Goal: Task Accomplishment & Management: Manage account settings

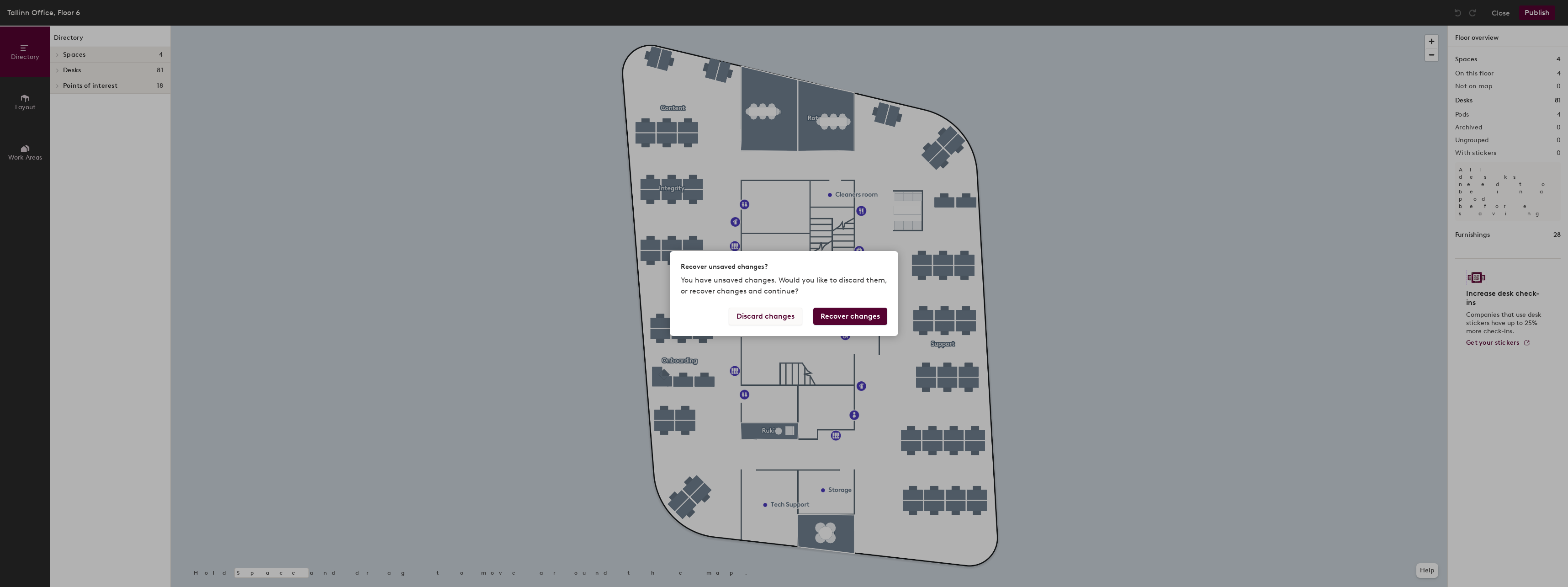
click at [770, 317] on button "Discard changes" at bounding box center [766, 316] width 73 height 17
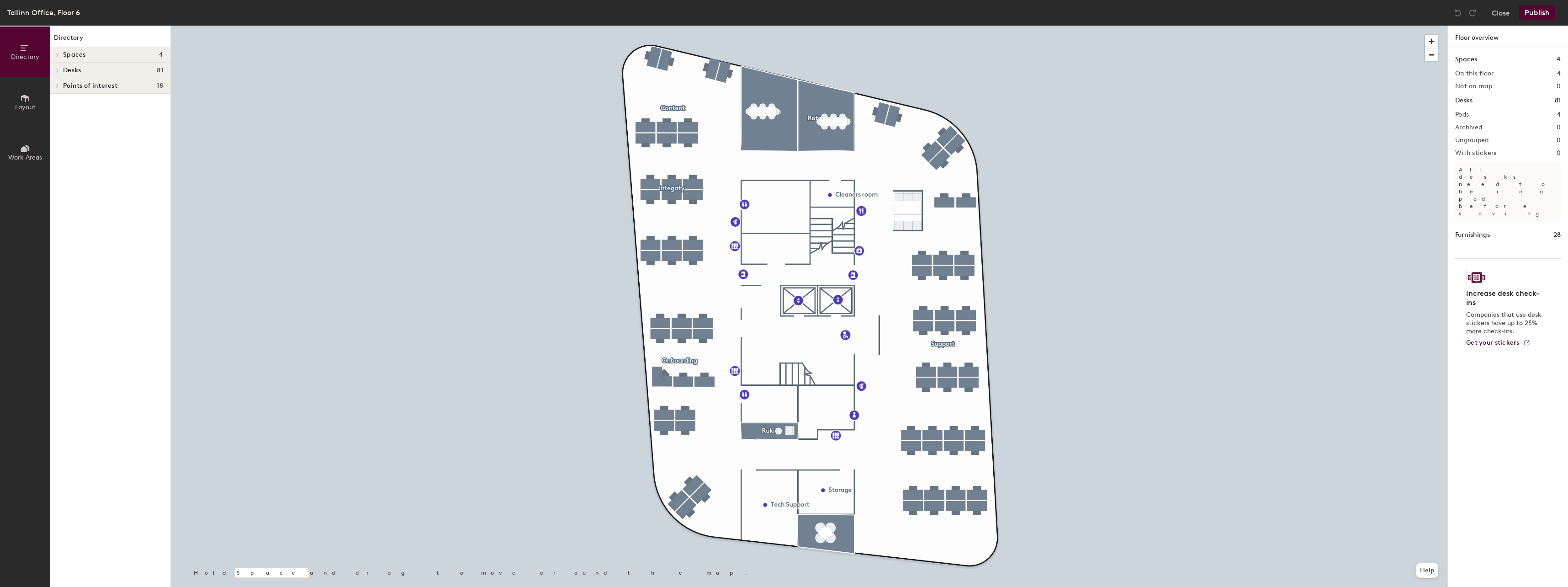
click at [35, 159] on span "Work Areas" at bounding box center [25, 157] width 34 height 8
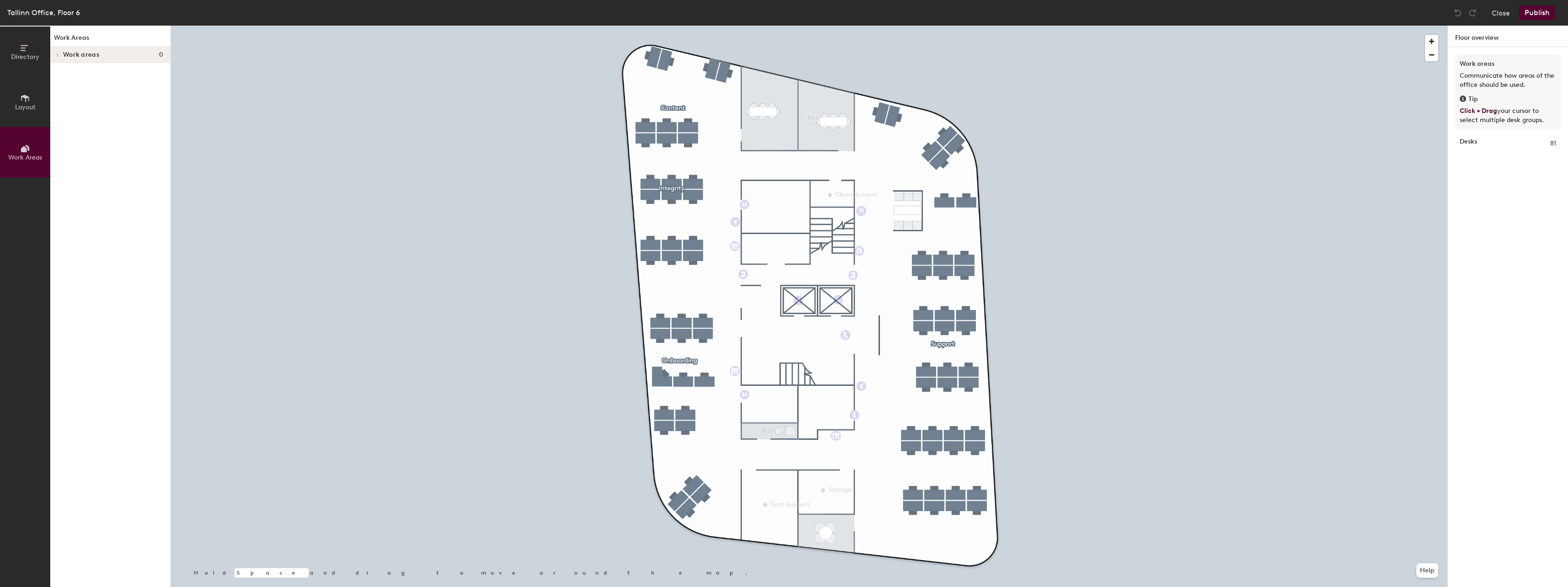
click at [99, 55] on h4 "Work areas 0" at bounding box center [114, 55] width 100 height 7
click at [35, 106] on span "Layout" at bounding box center [25, 106] width 21 height 8
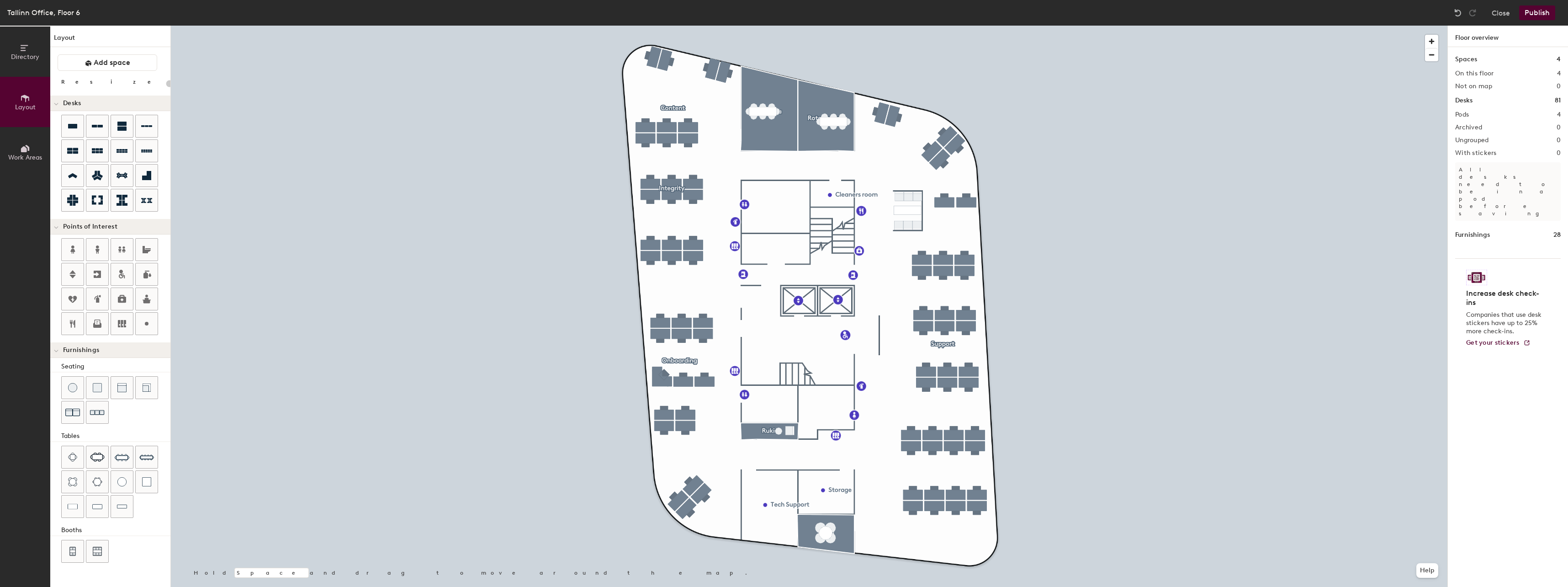
click at [31, 64] on button "Directory" at bounding box center [25, 52] width 50 height 50
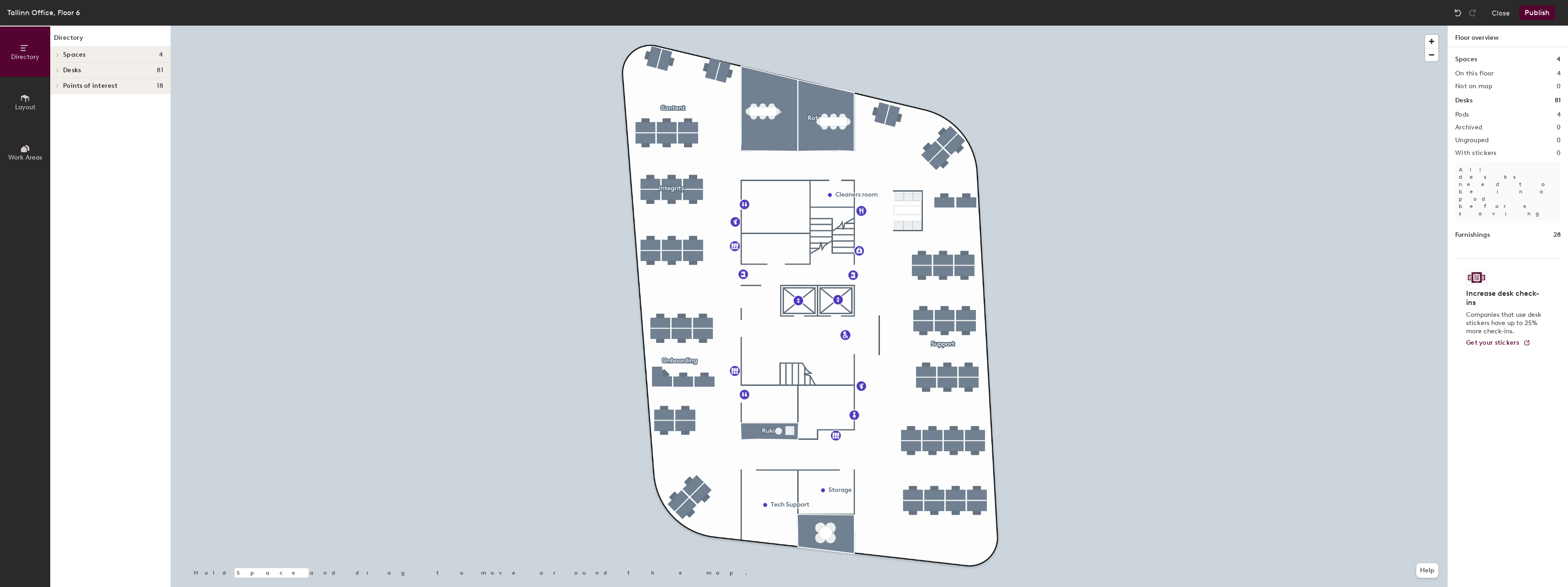
click at [65, 64] on div "Desks 81" at bounding box center [110, 70] width 120 height 15
click at [68, 103] on span "Content" at bounding box center [76, 102] width 25 height 8
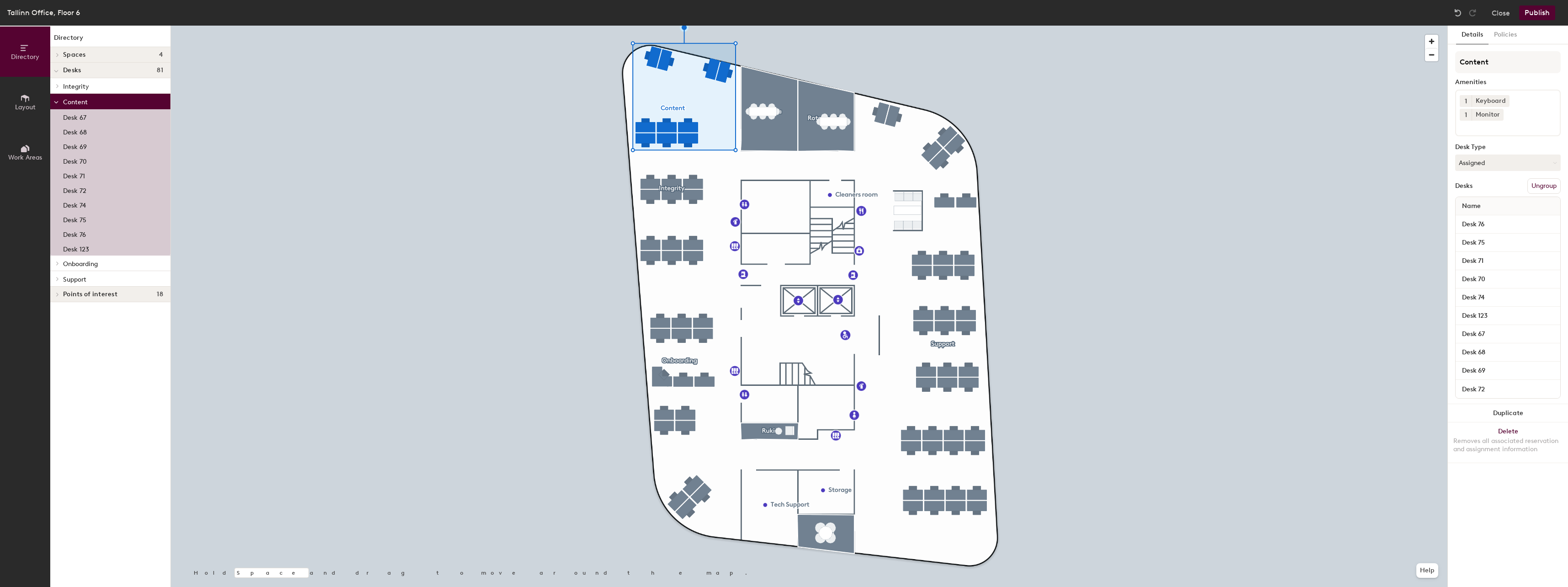
click at [13, 151] on button "Work Areas" at bounding box center [25, 152] width 50 height 50
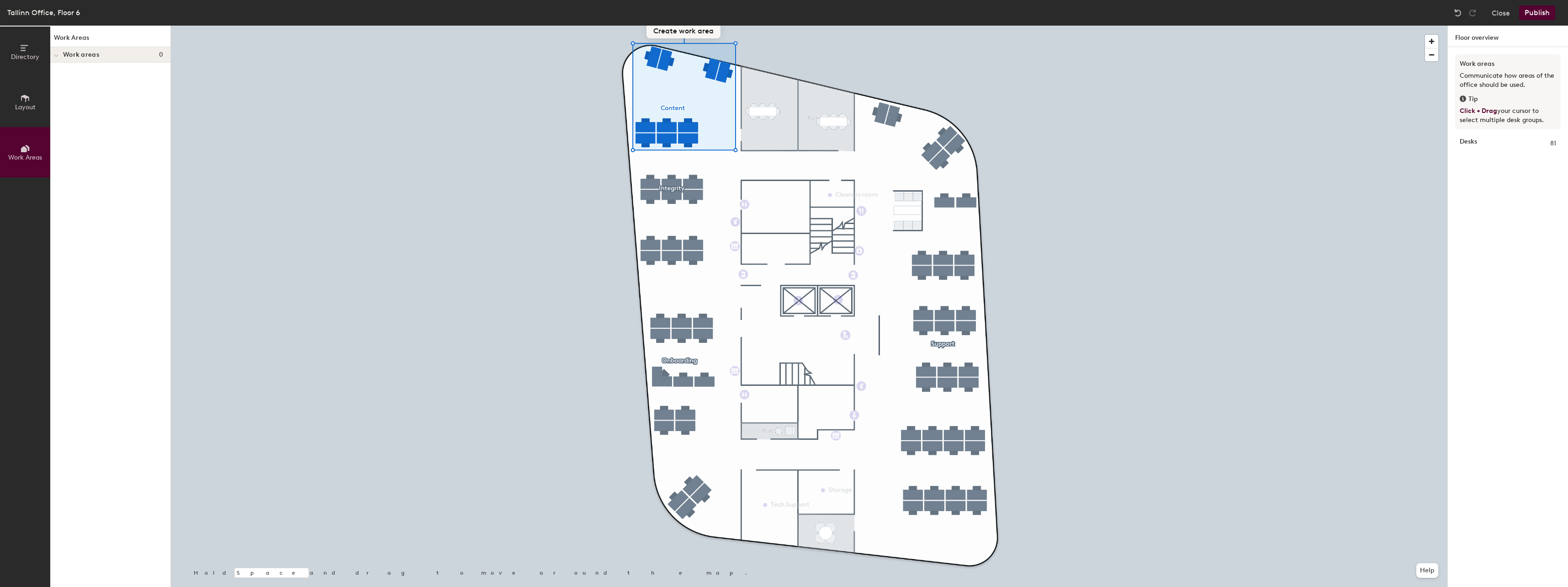
click at [671, 29] on button "Create work area" at bounding box center [683, 30] width 74 height 16
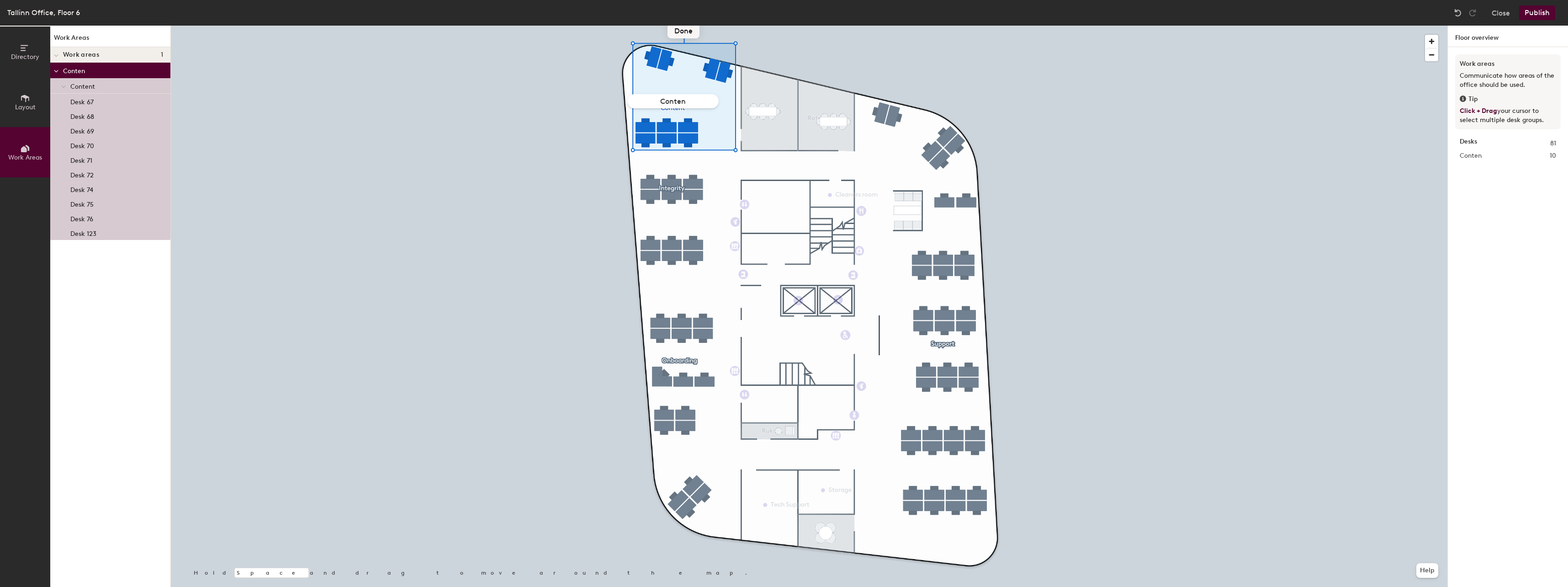
type input "Content"
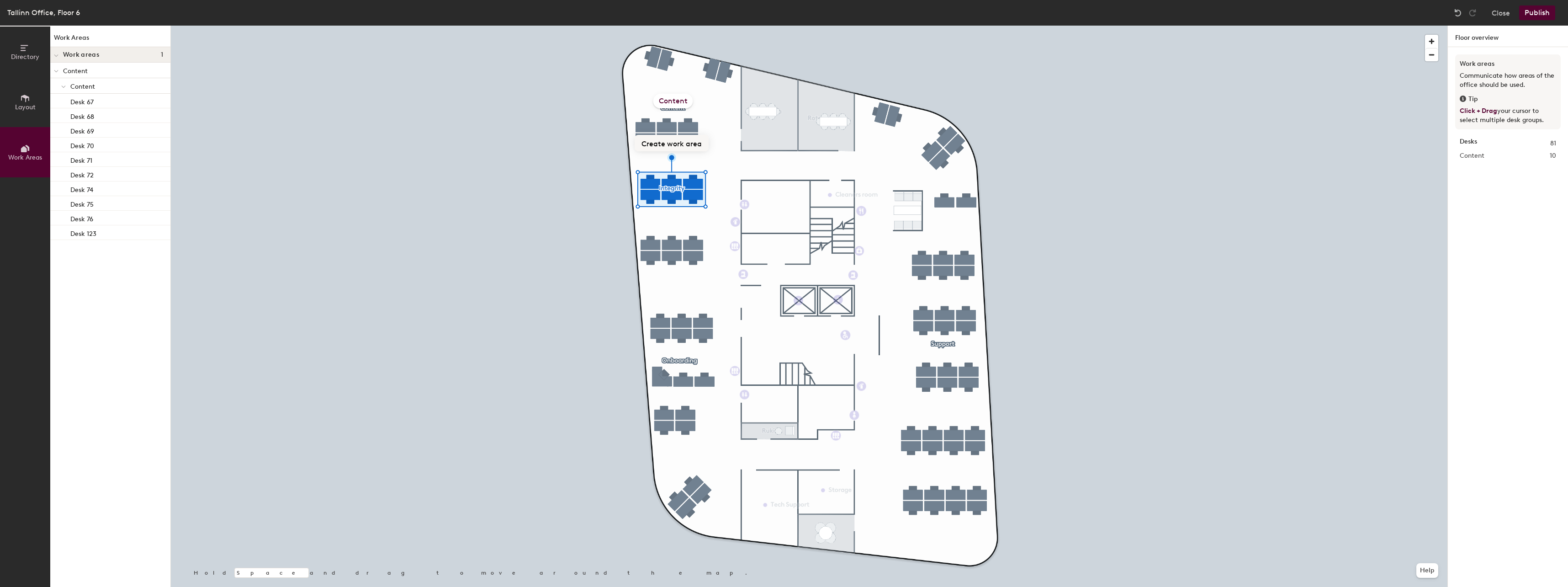
click at [681, 144] on button "Create work area" at bounding box center [672, 143] width 74 height 16
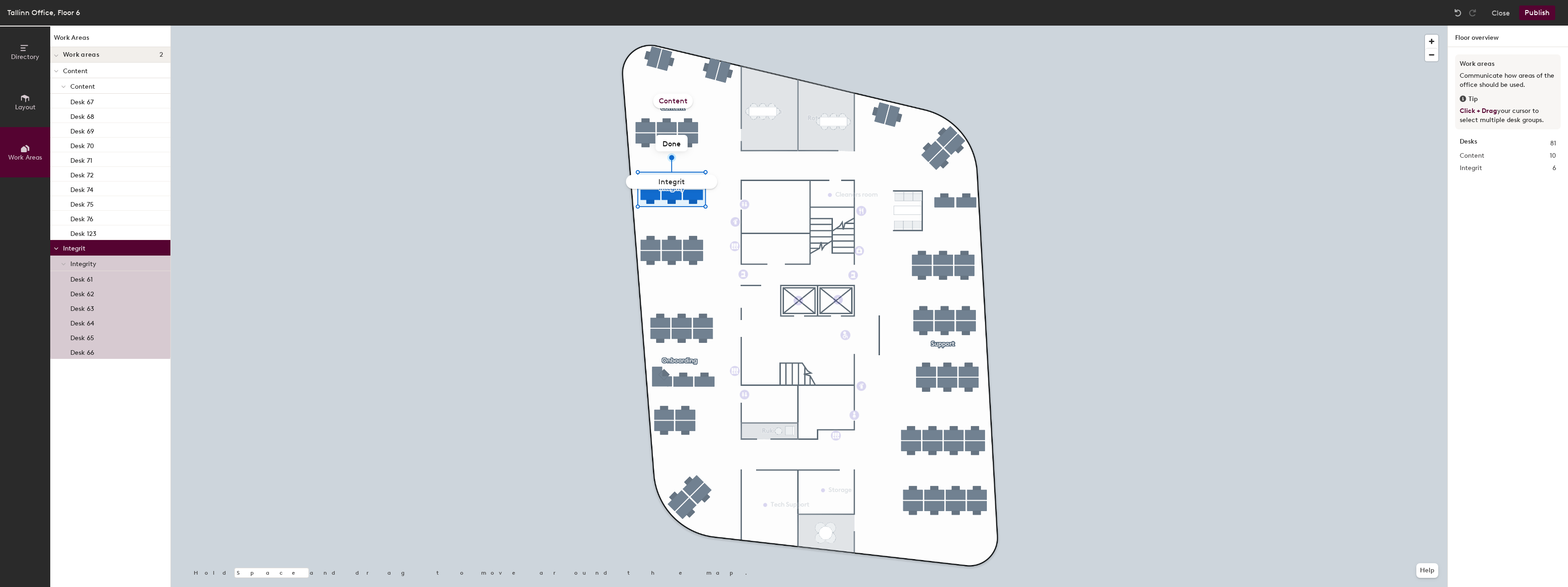
type input "Integrity"
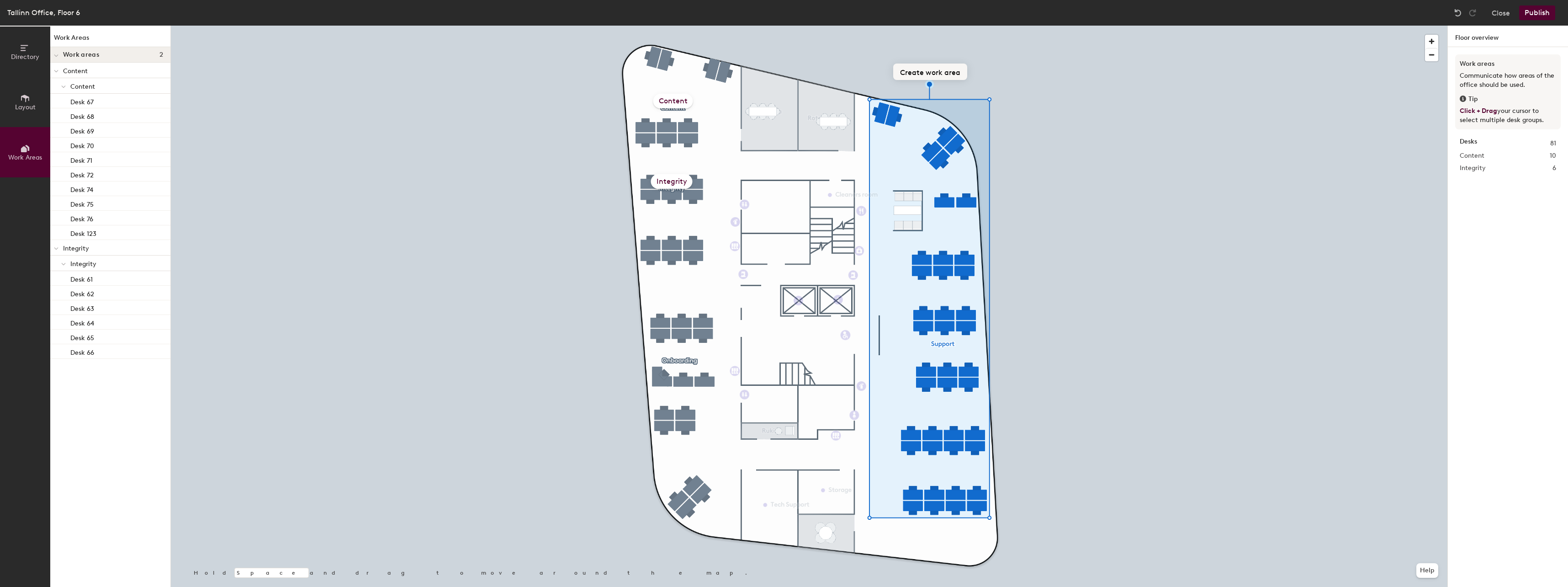
click at [919, 72] on button "Create work area" at bounding box center [930, 72] width 74 height 16
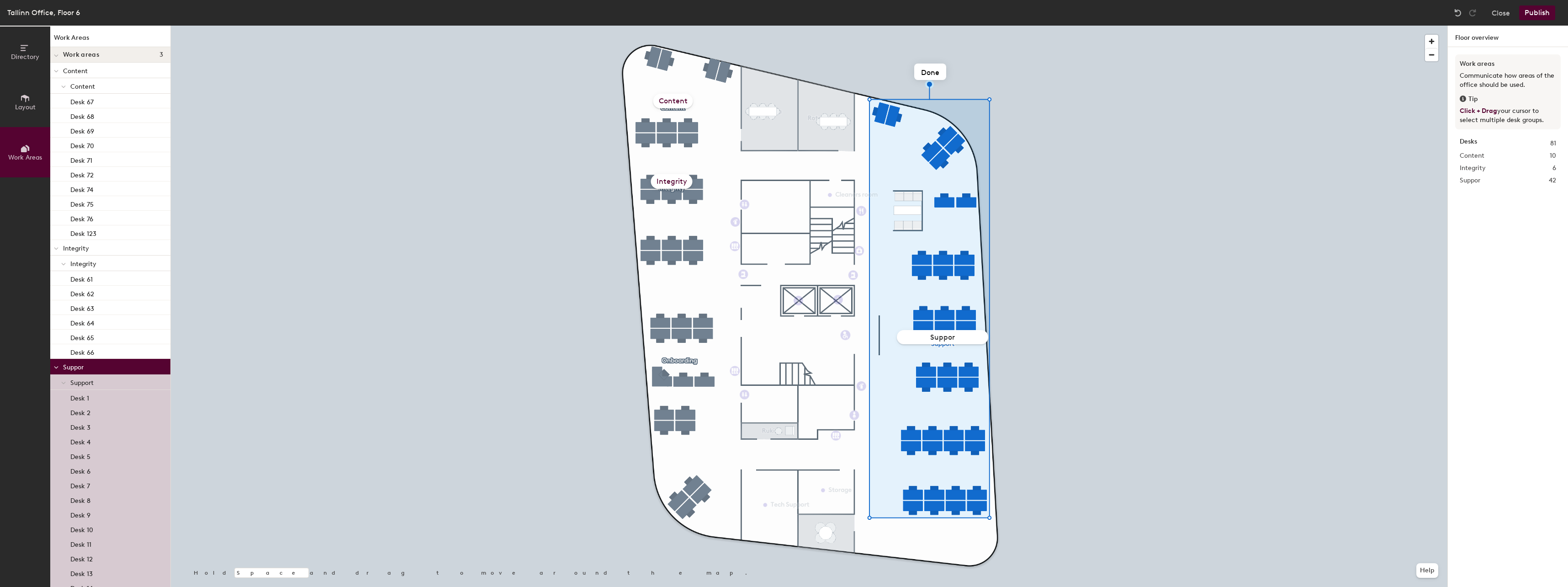
type input "Support"
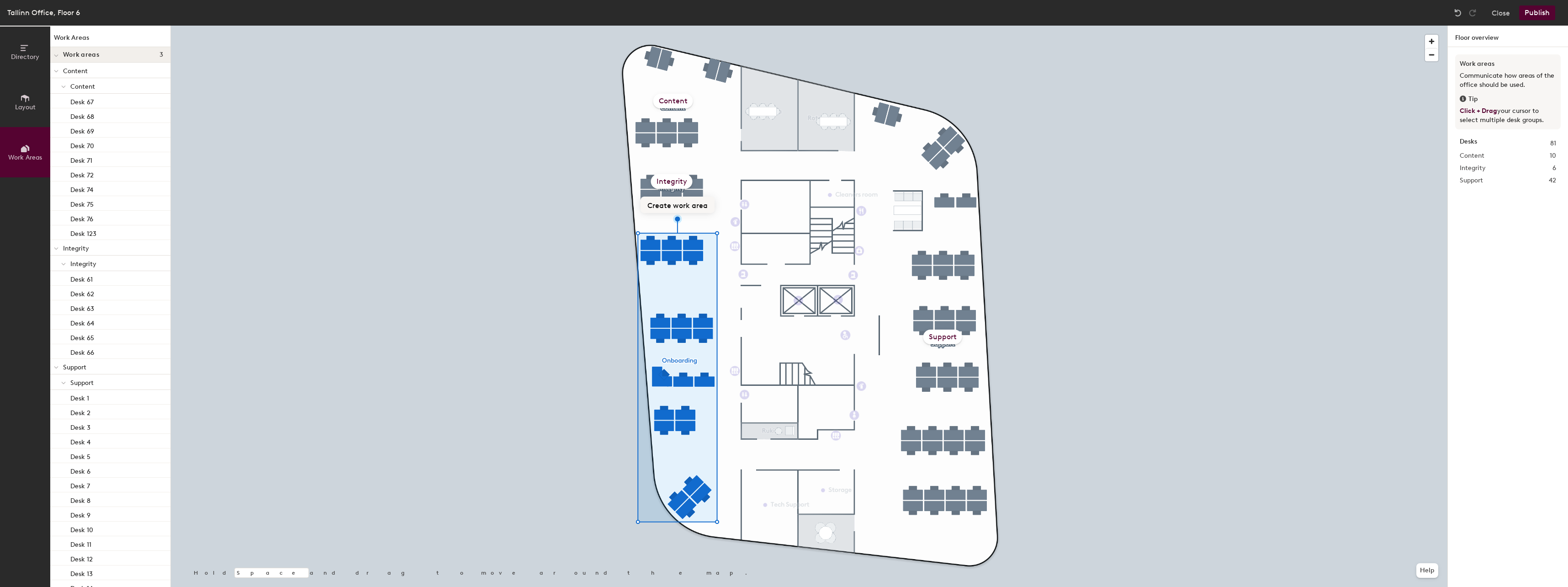
click at [664, 204] on button "Create work area" at bounding box center [677, 205] width 74 height 16
type input "Onboarding"
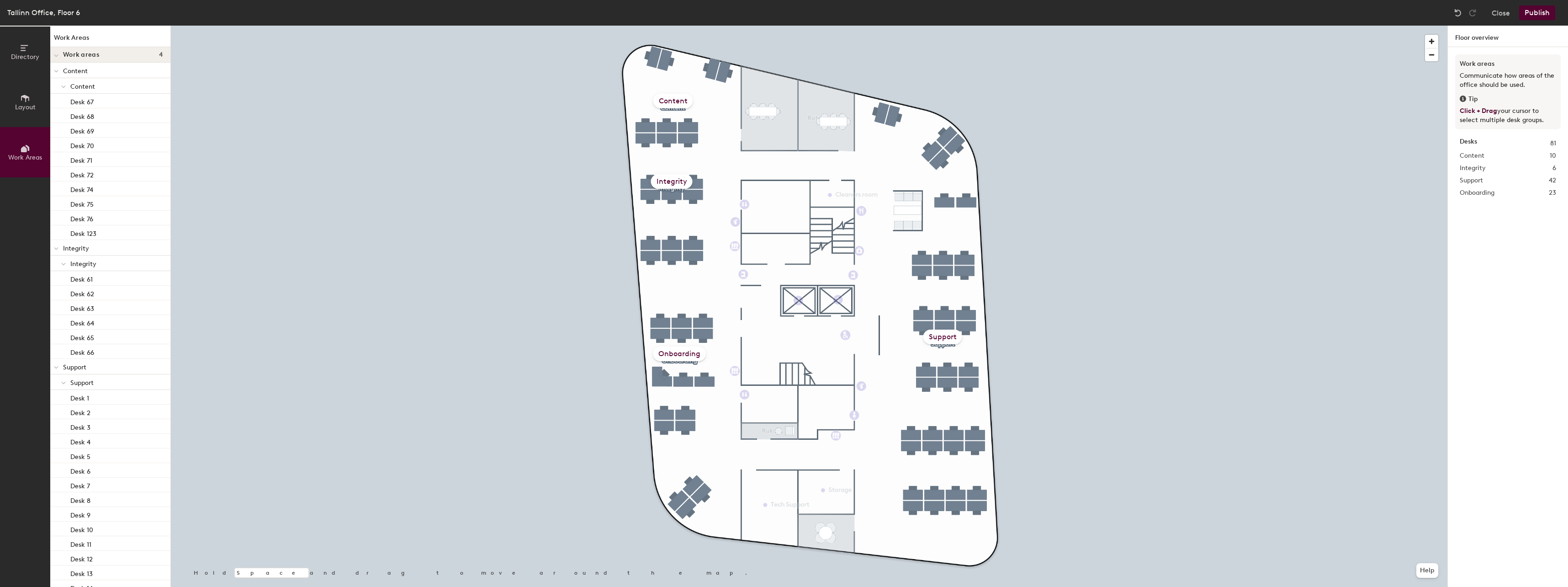
click at [1541, 10] on button "Publish" at bounding box center [1538, 13] width 36 height 14
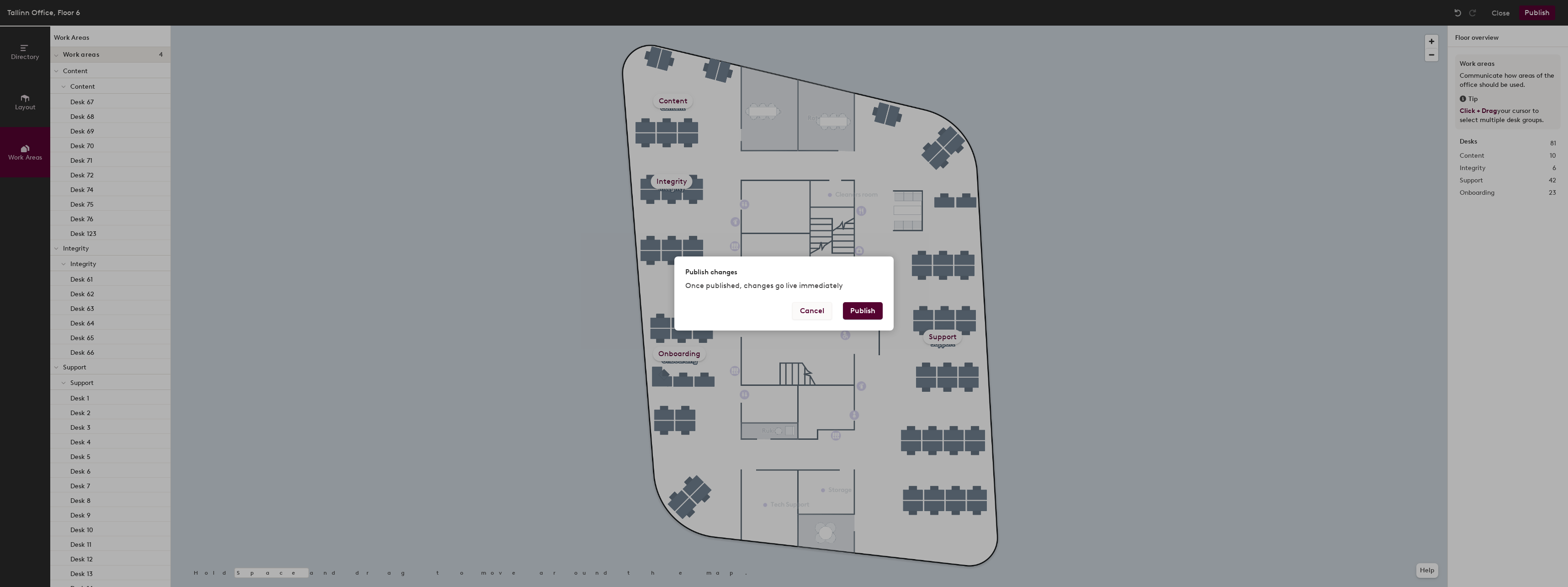
click at [820, 311] on button "Cancel" at bounding box center [812, 311] width 39 height 17
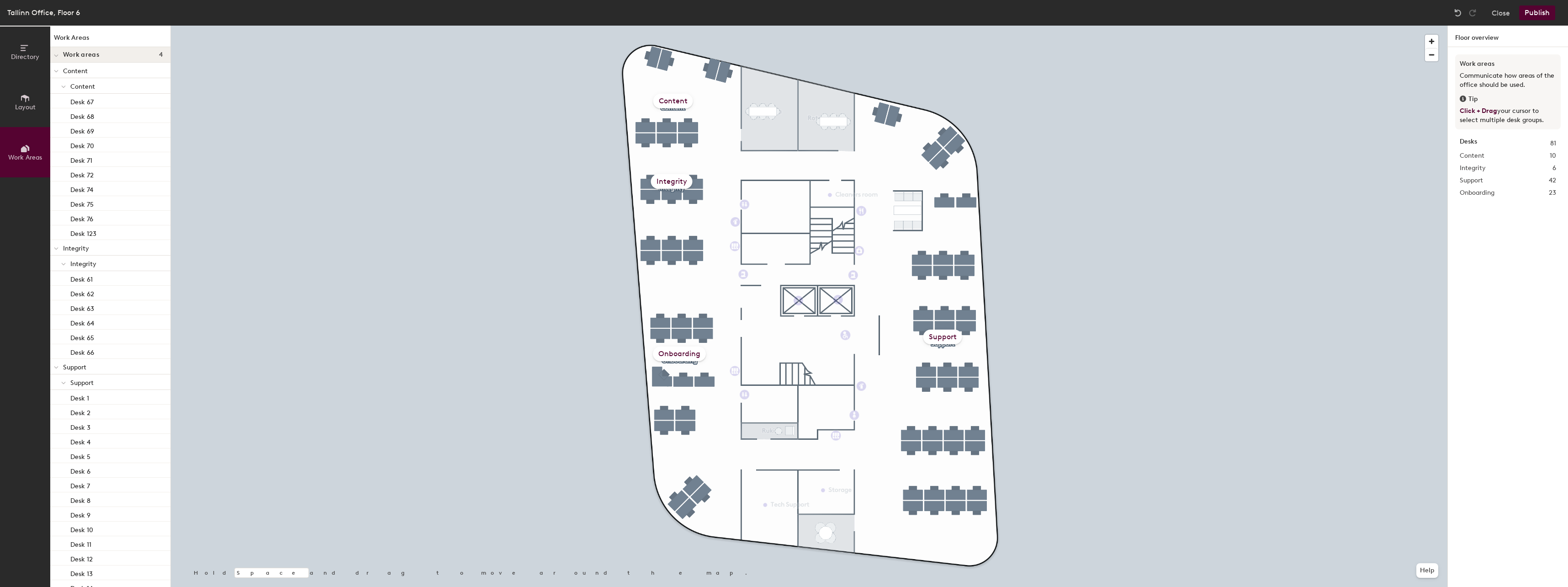
click at [1543, 13] on button "Publish" at bounding box center [1538, 13] width 36 height 14
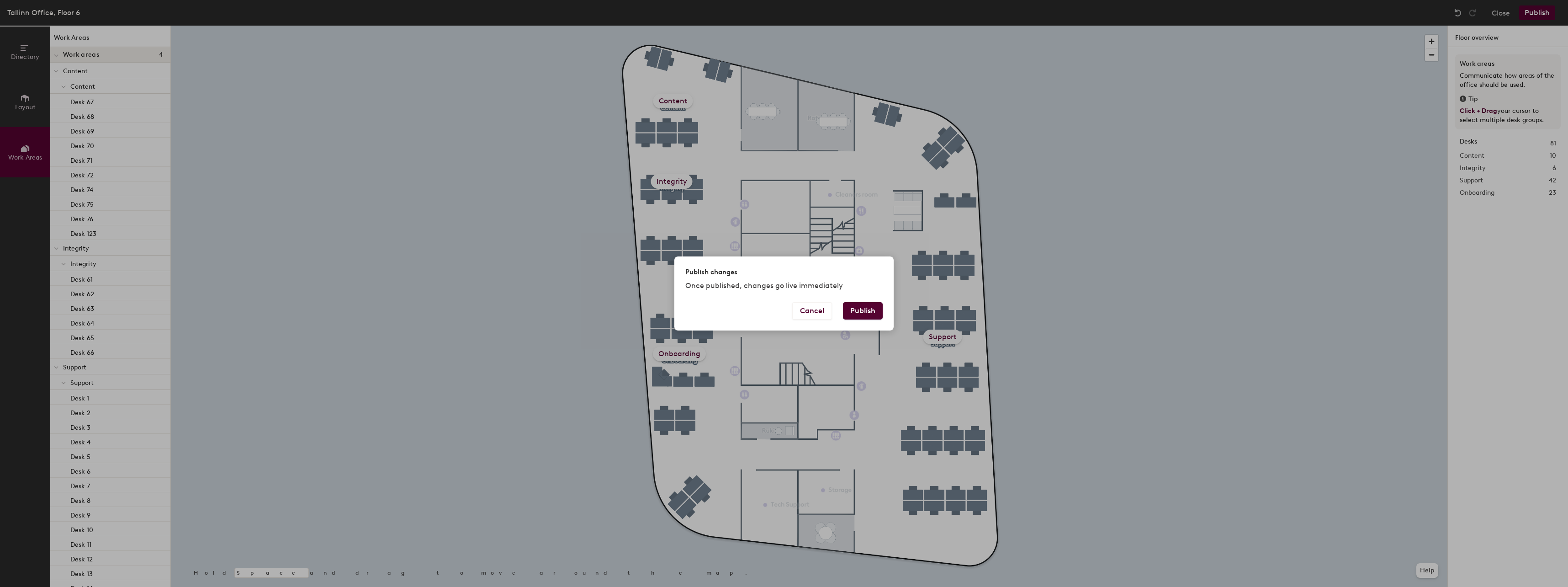
click at [865, 310] on button "Publish" at bounding box center [863, 311] width 39 height 17
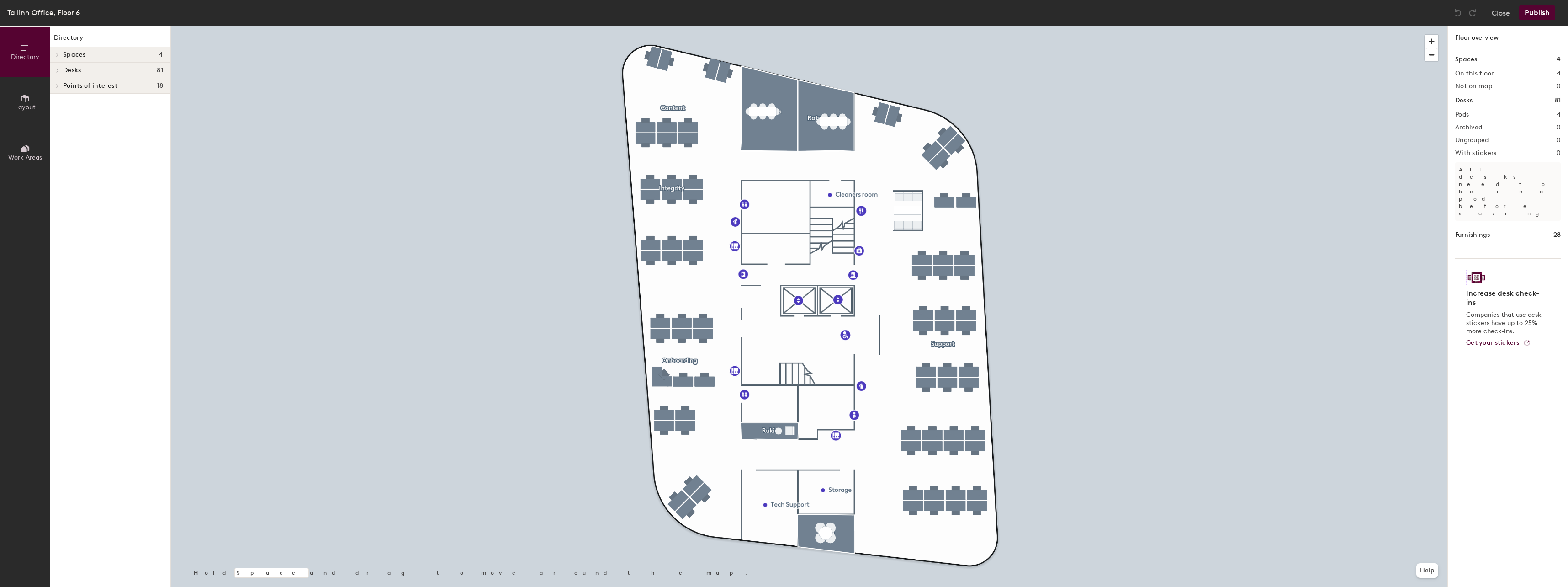
click at [23, 157] on span "Work Areas" at bounding box center [25, 157] width 34 height 8
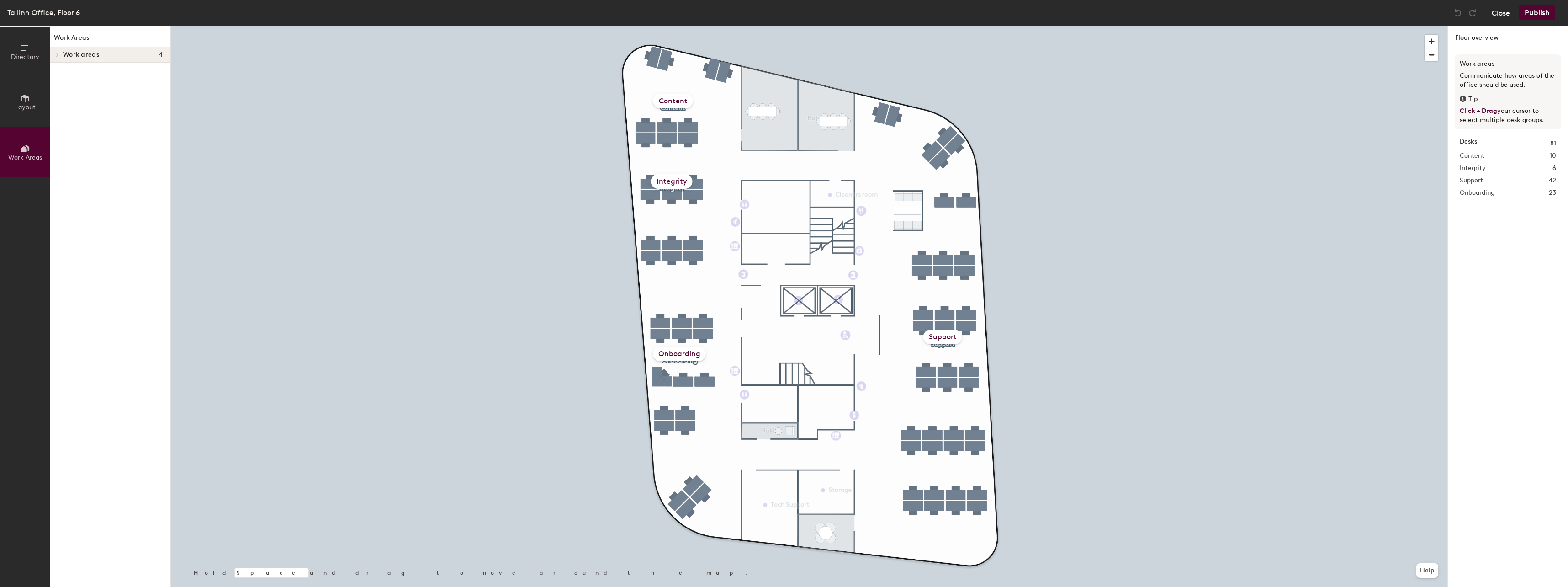
click at [1504, 13] on button "Close" at bounding box center [1501, 13] width 18 height 14
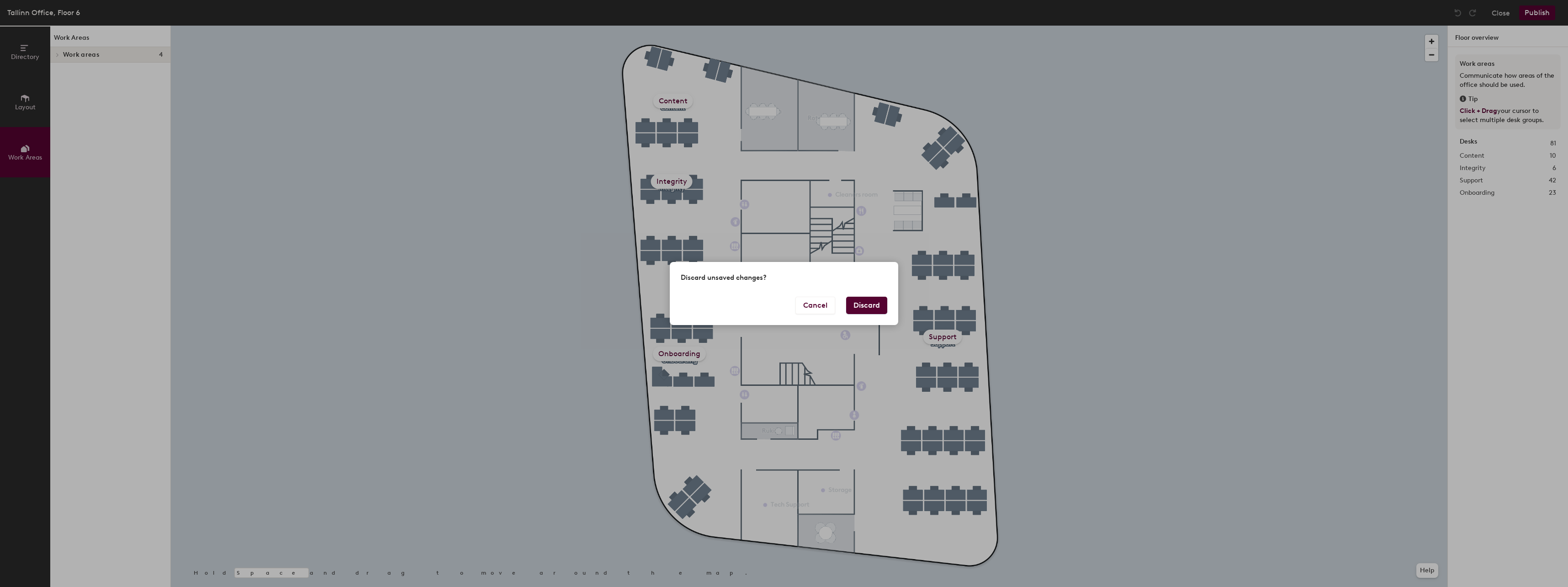
click at [868, 306] on button "Discard" at bounding box center [867, 305] width 41 height 17
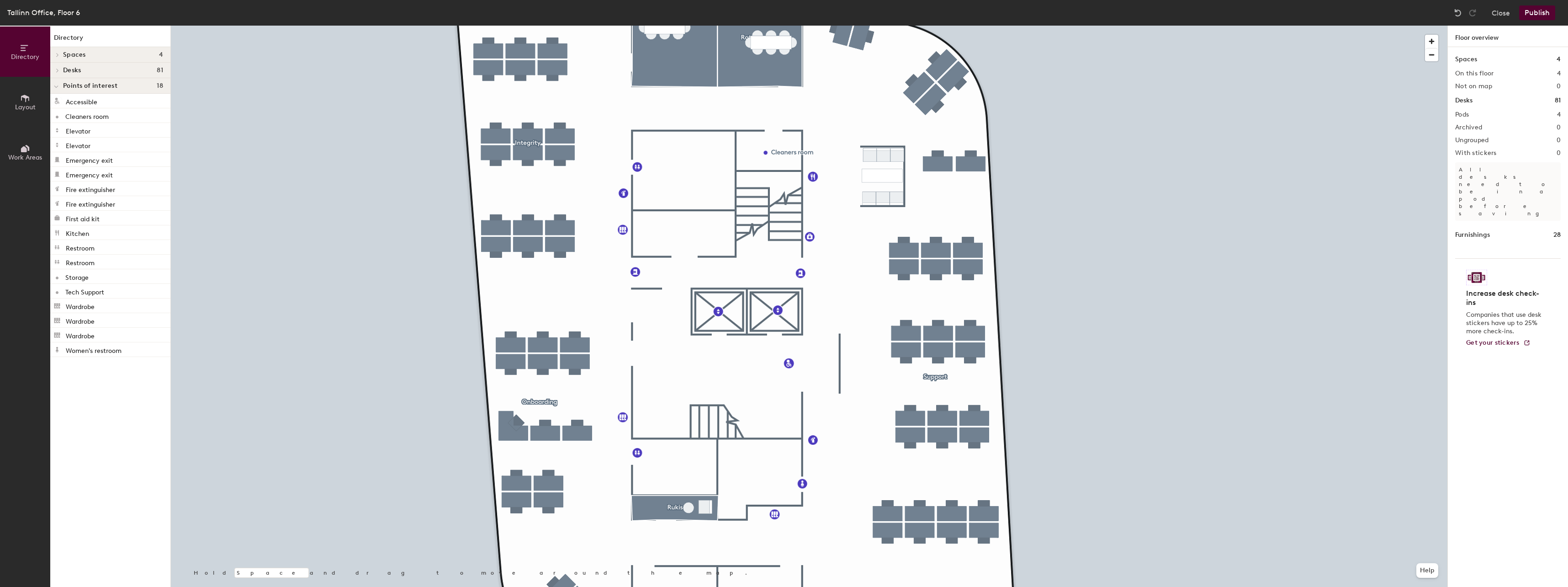
click at [571, 287] on div at bounding box center [564, 288] width 13 height 3
click at [71, 79] on div "Points of interest 18" at bounding box center [110, 85] width 120 height 15
click at [83, 67] on h4 "Desks 81" at bounding box center [114, 71] width 100 height 7
click at [80, 115] on span "Onboarding" at bounding box center [81, 117] width 35 height 8
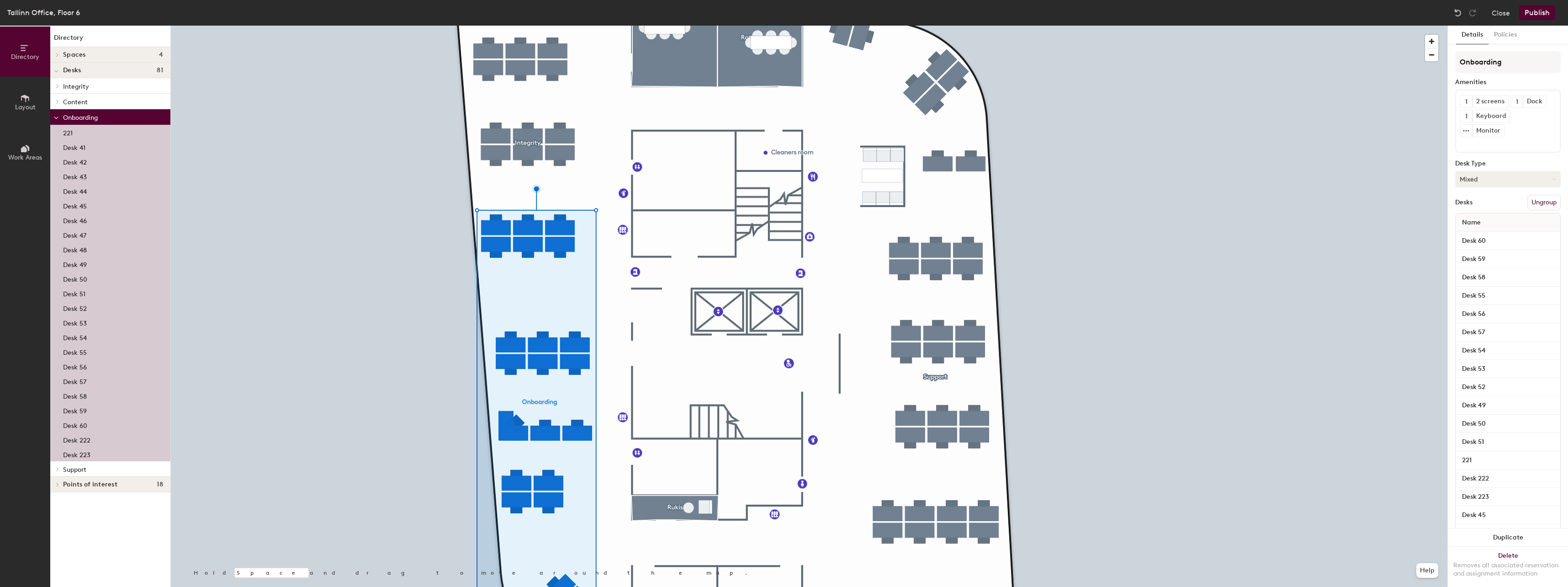
click at [1497, 176] on button "Mixed" at bounding box center [1508, 179] width 106 height 16
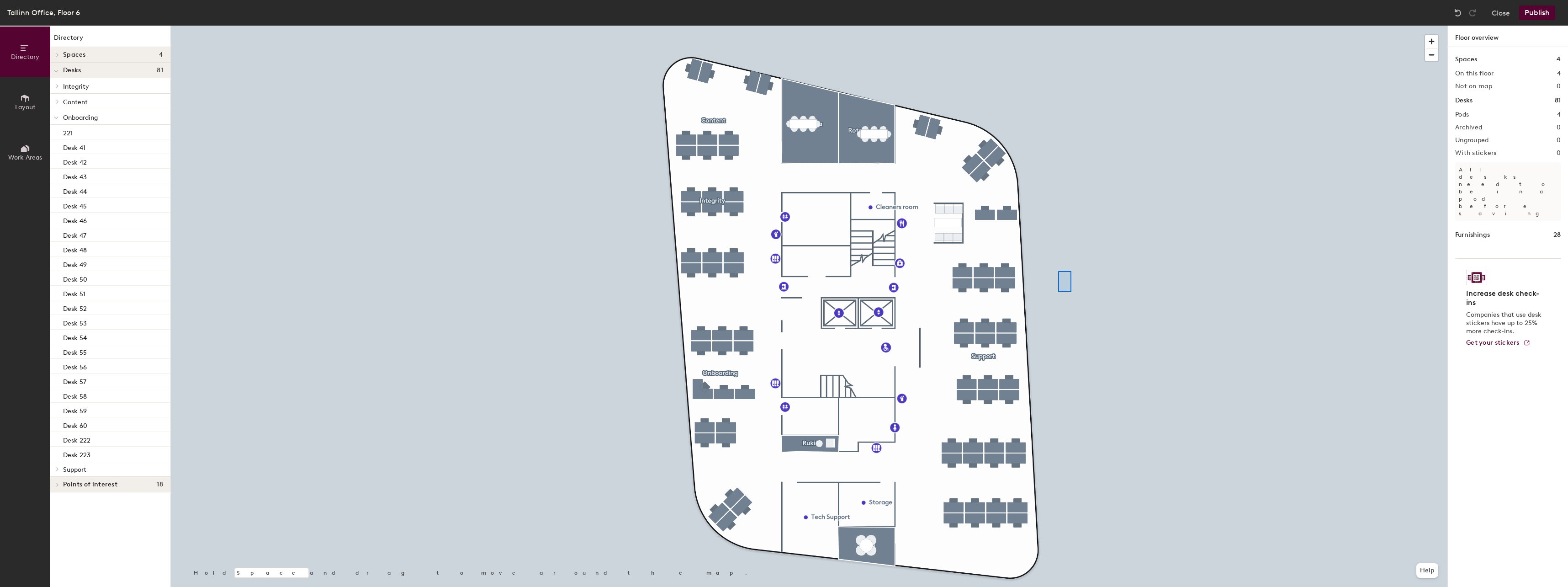
click at [1058, 26] on div at bounding box center [809, 26] width 1276 height 0
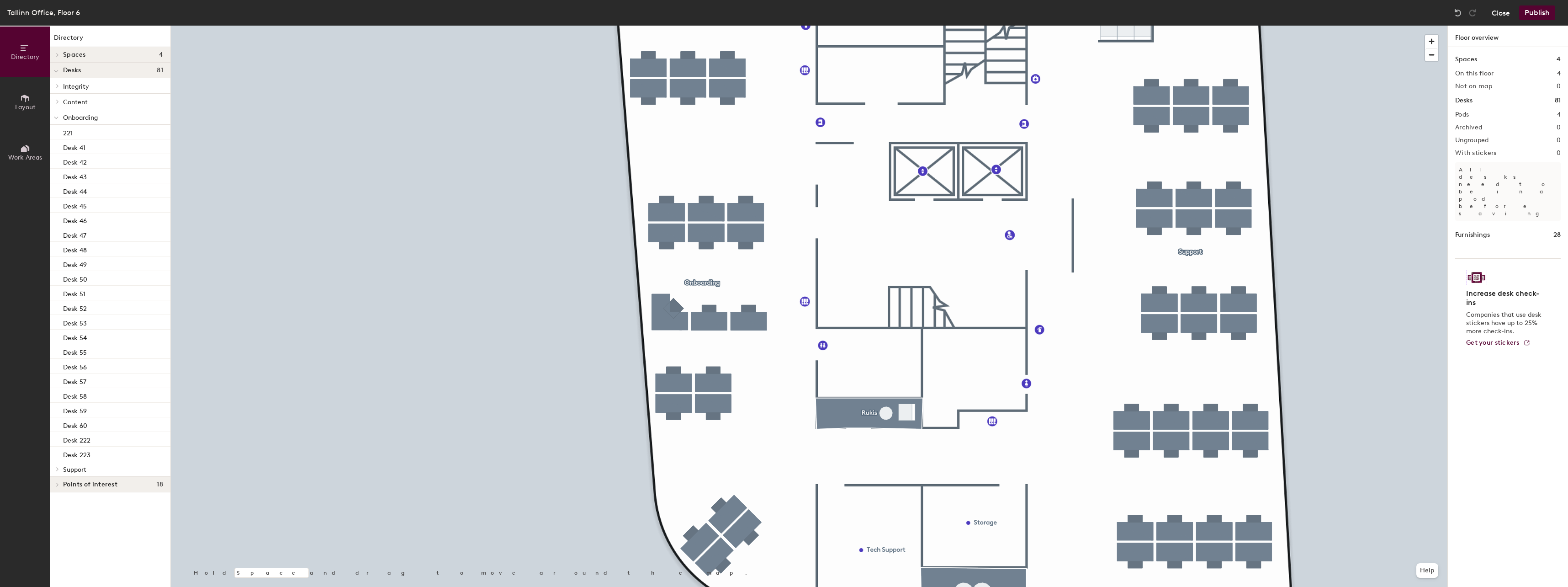
click at [1504, 13] on button "Close" at bounding box center [1501, 13] width 18 height 14
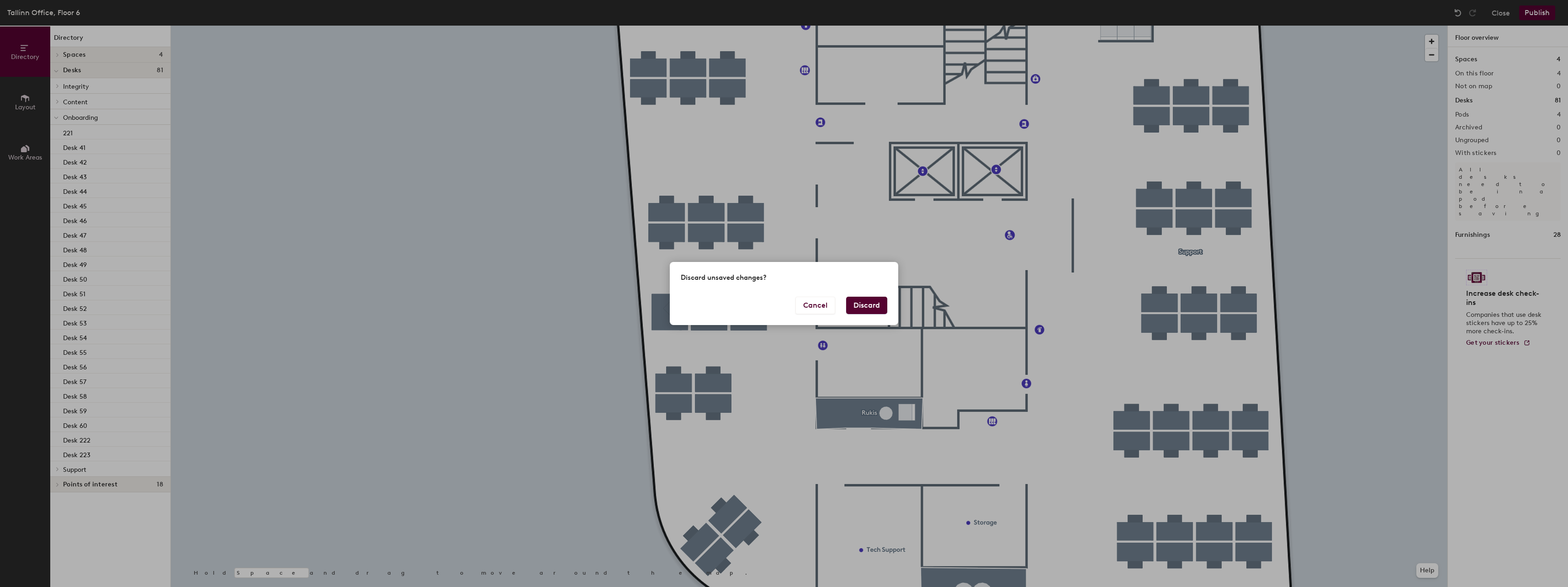
click at [868, 302] on button "Discard" at bounding box center [867, 305] width 41 height 17
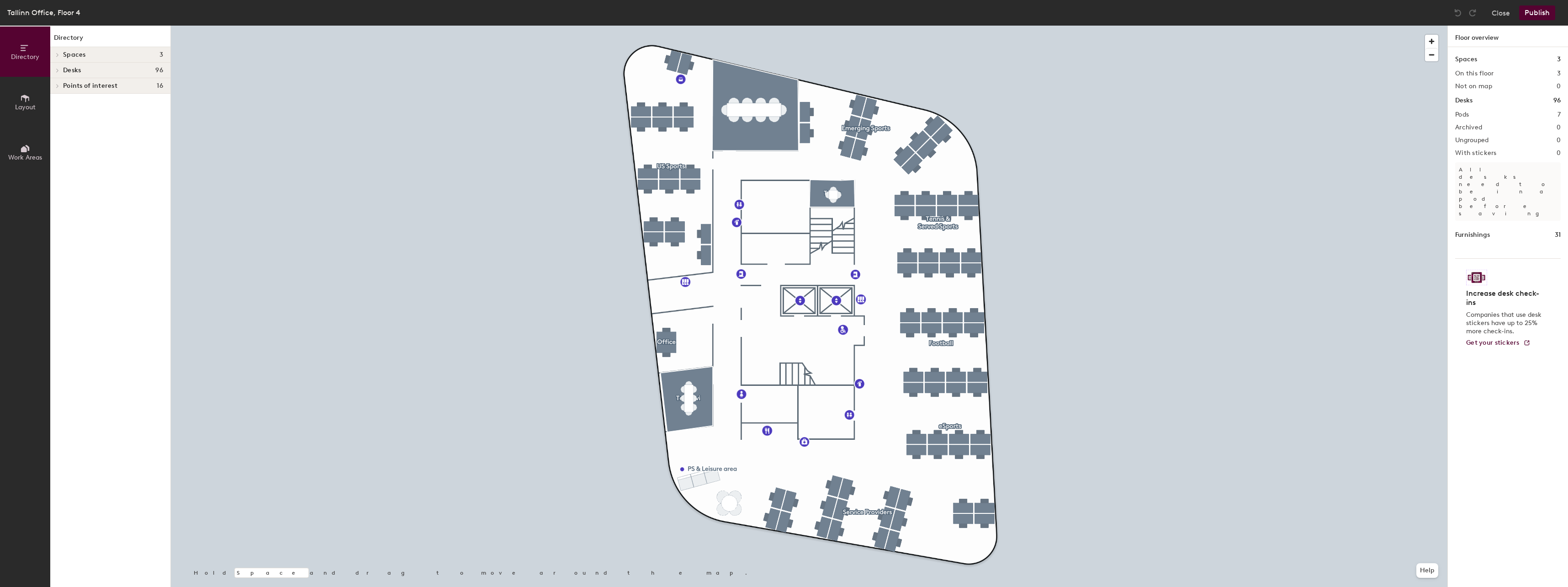
click at [21, 94] on icon at bounding box center [24, 98] width 10 height 10
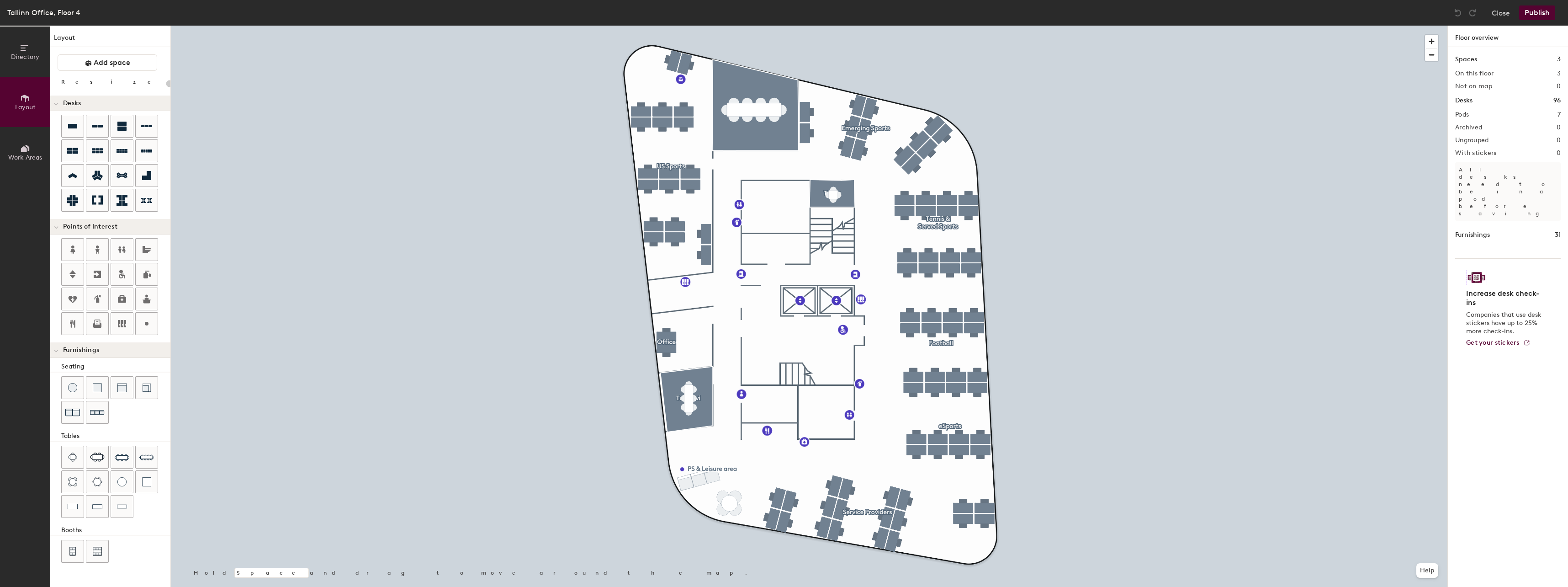
click at [26, 147] on icon at bounding box center [24, 148] width 10 height 10
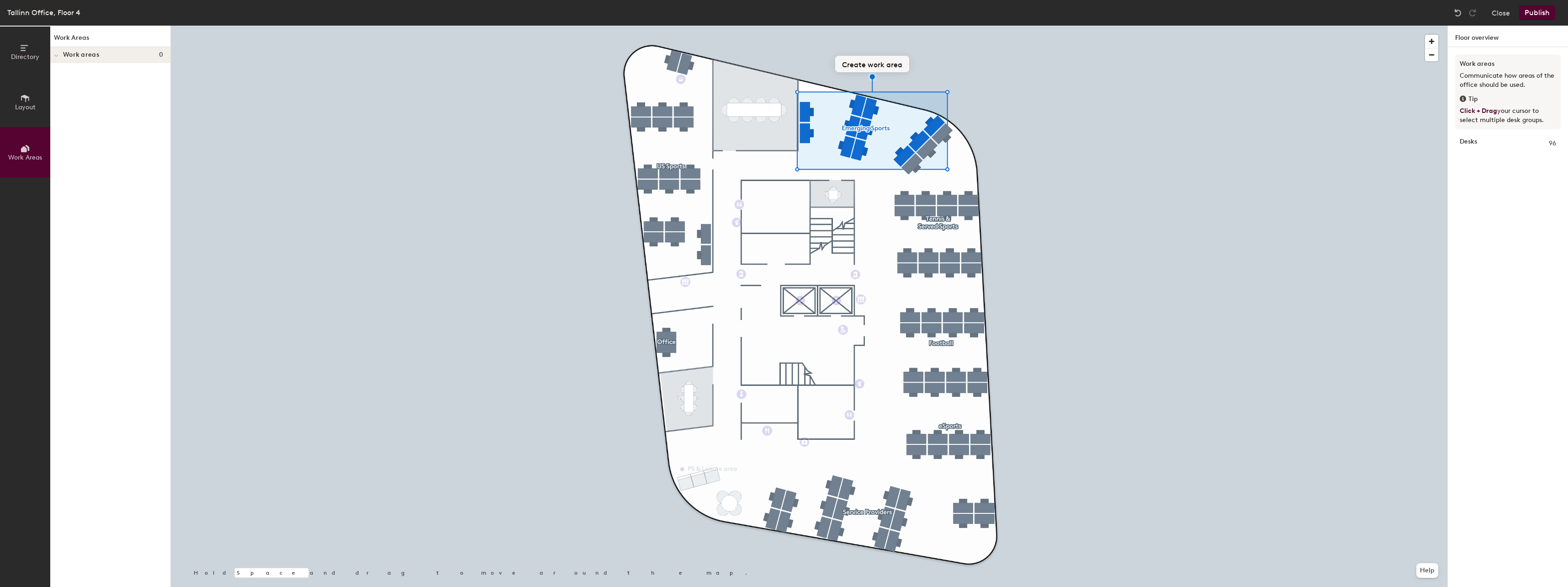
click at [871, 64] on button "Create work area" at bounding box center [872, 64] width 74 height 16
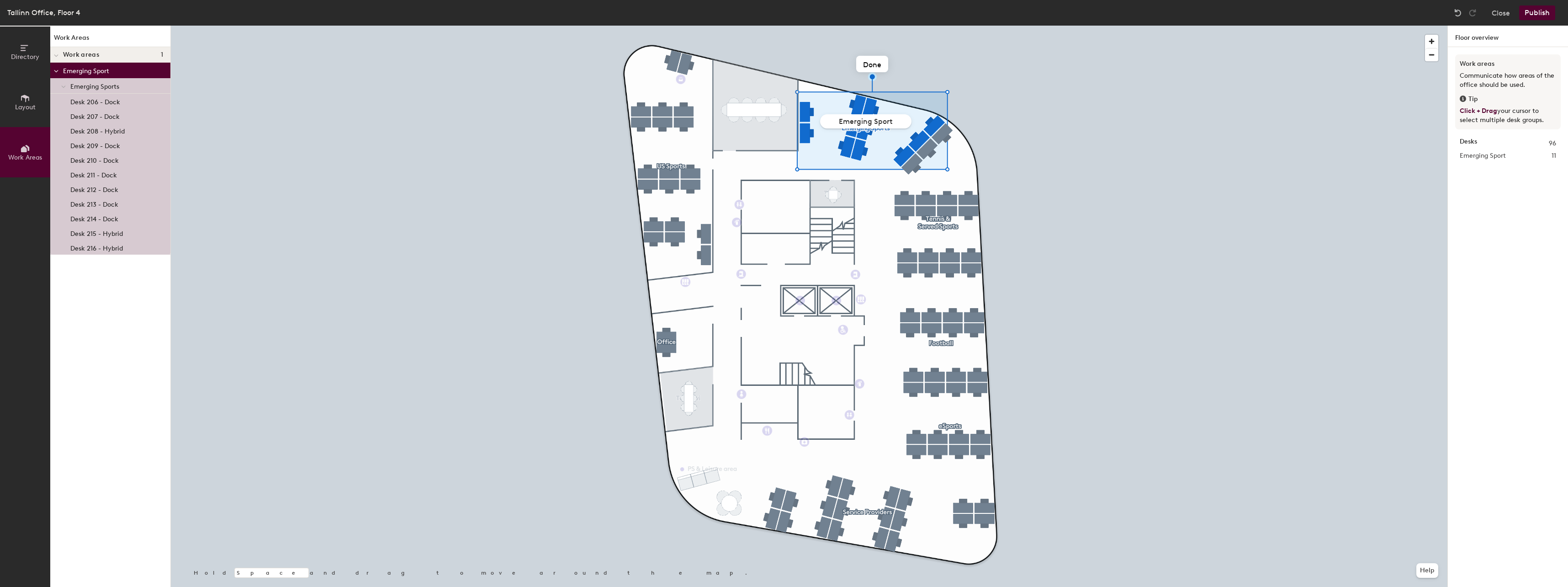
type input "Emerging Sports"
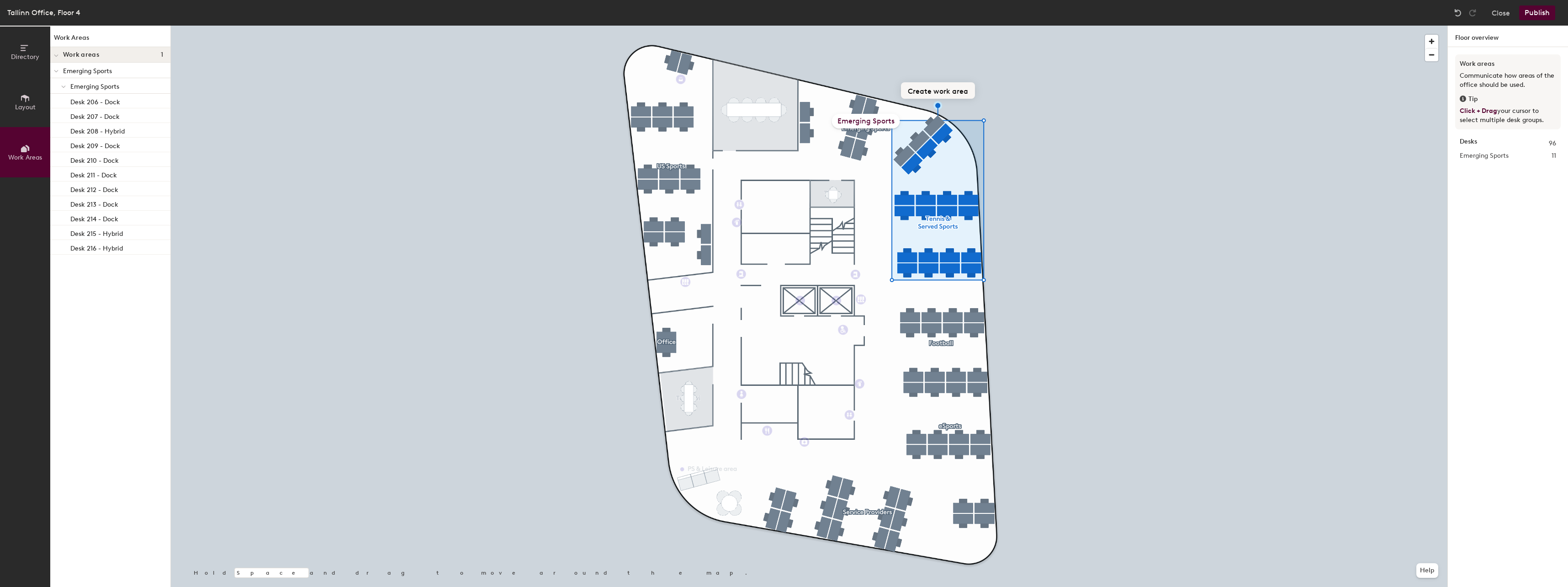
click at [943, 89] on button "Create work area" at bounding box center [937, 90] width 74 height 16
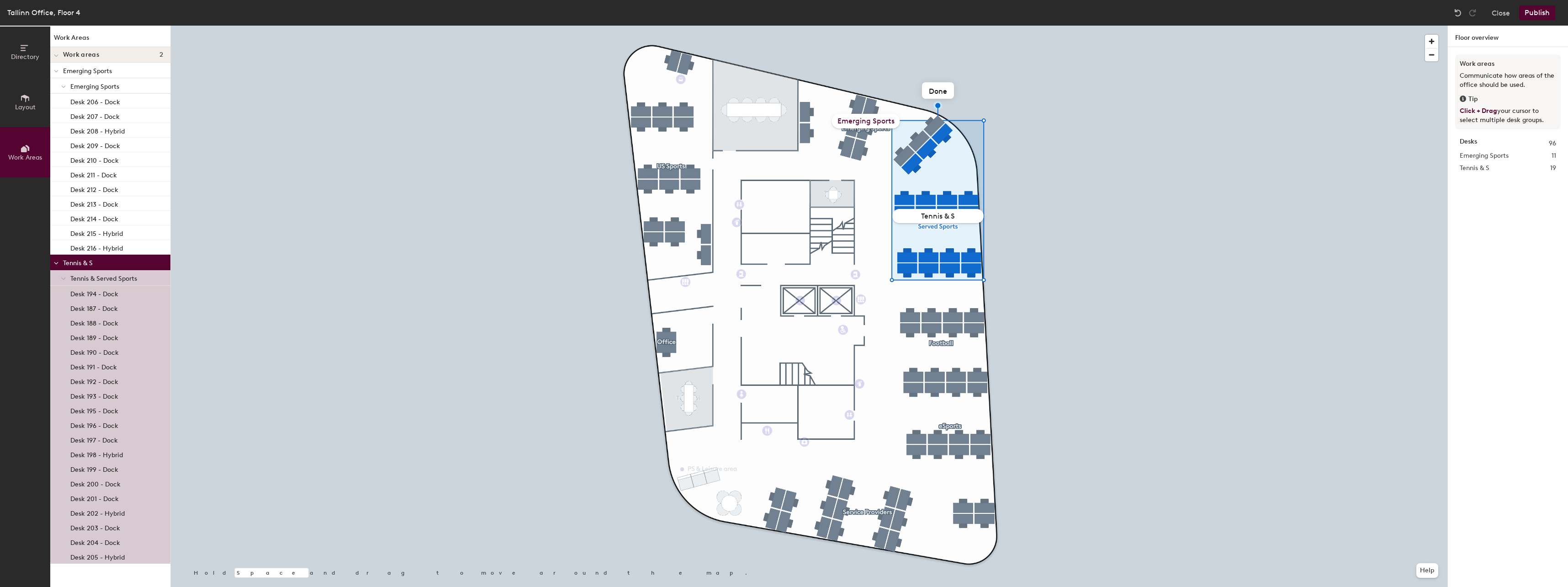
type input "Tennis & SS"
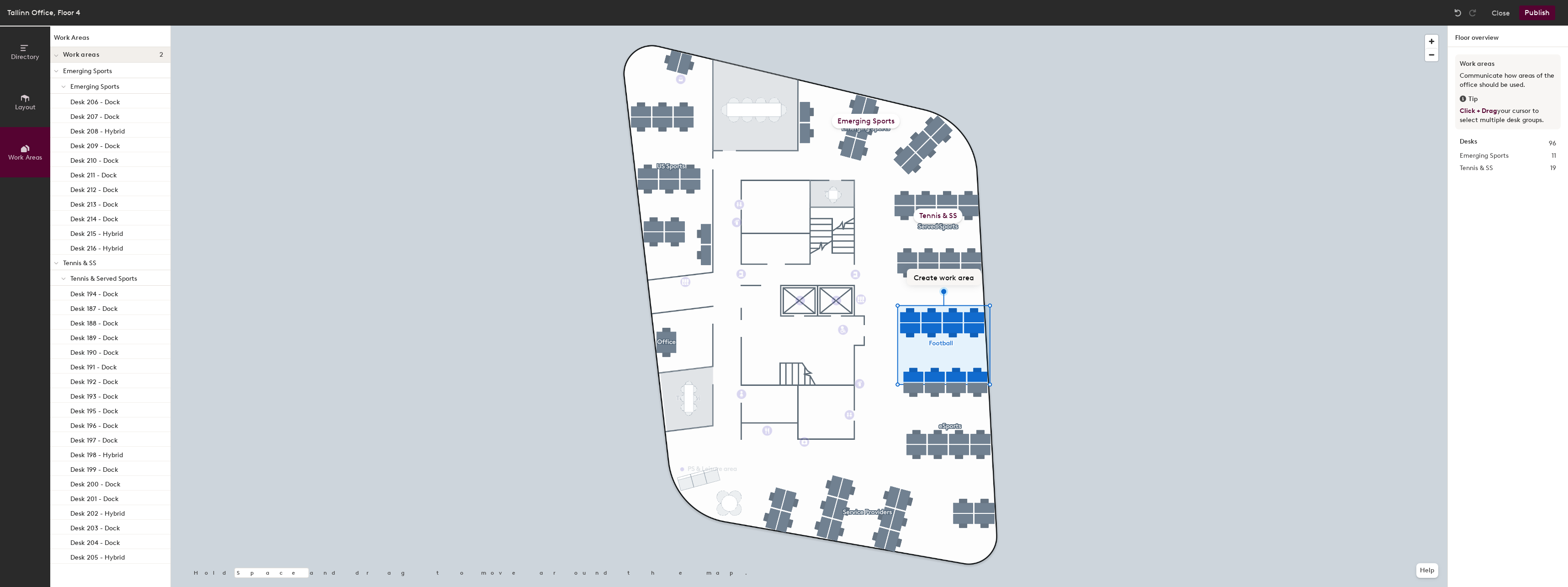
click at [948, 278] on button "Create work area" at bounding box center [944, 276] width 74 height 16
type input "Football"
click at [955, 26] on div at bounding box center [809, 26] width 1276 height 0
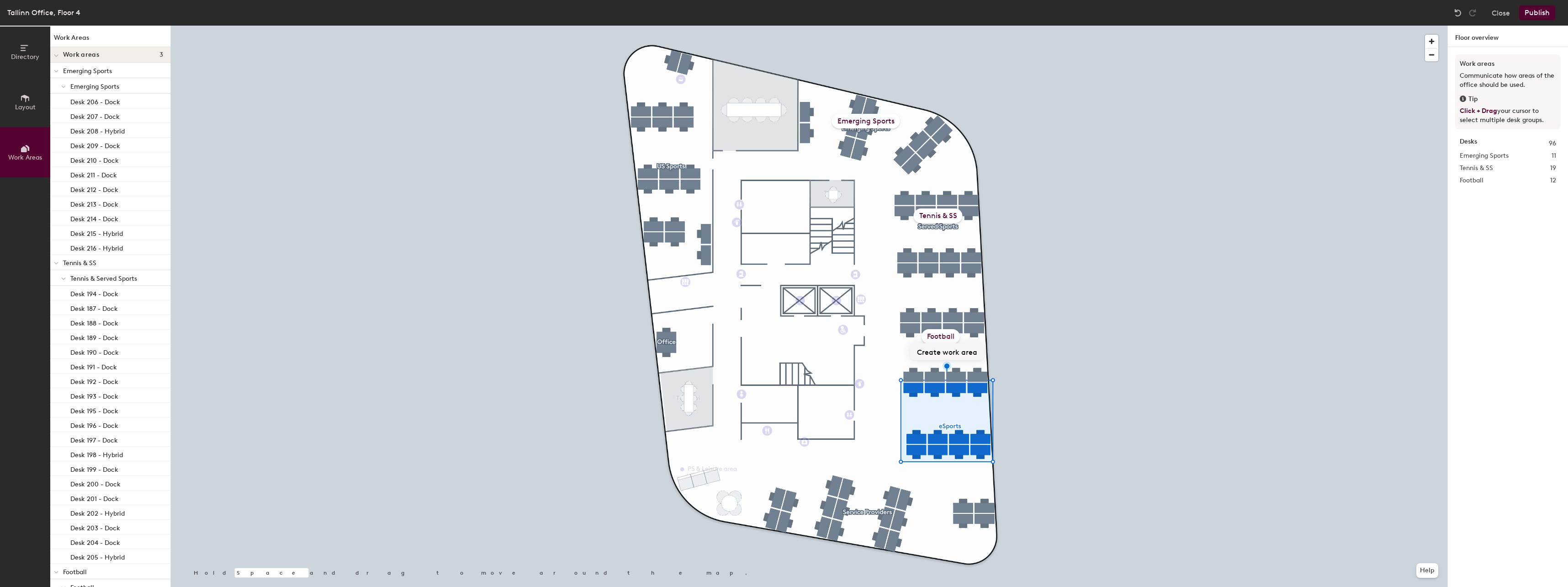
click at [943, 351] on button "Create work area" at bounding box center [947, 352] width 74 height 16
type input "E"
type input "eSports"
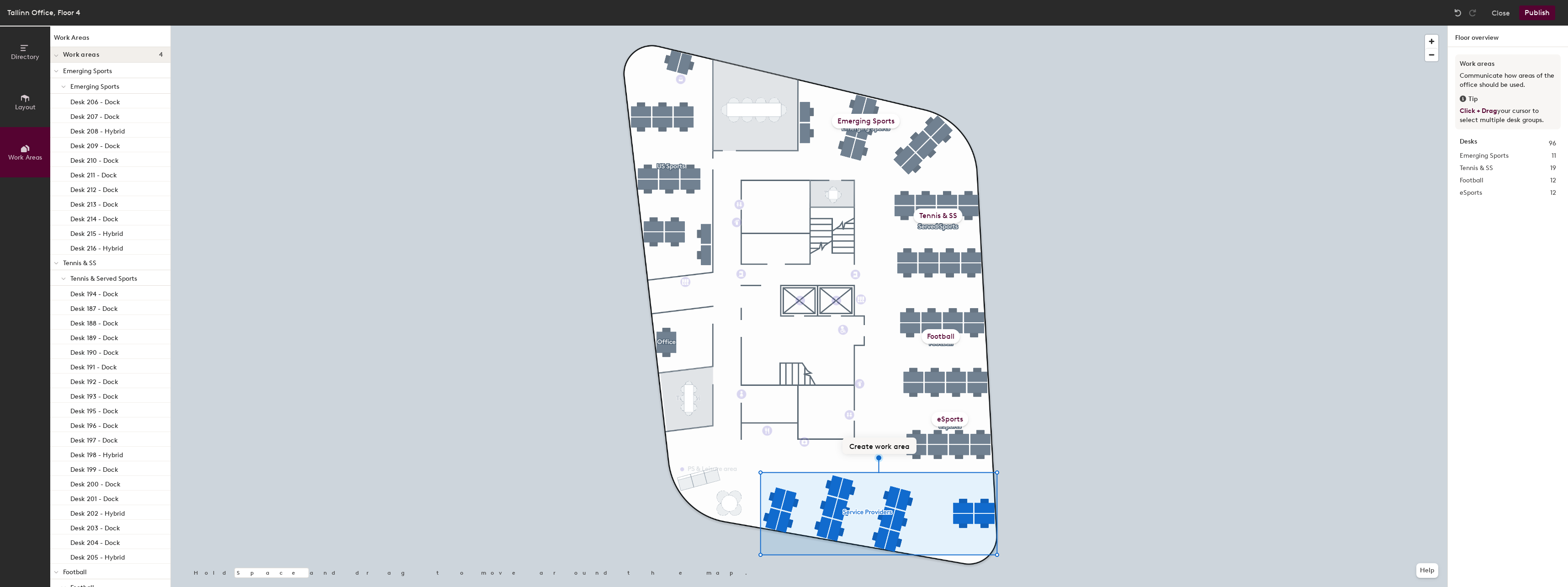
click at [894, 446] on button "Create work area" at bounding box center [879, 446] width 74 height 16
type input "Service Providers"
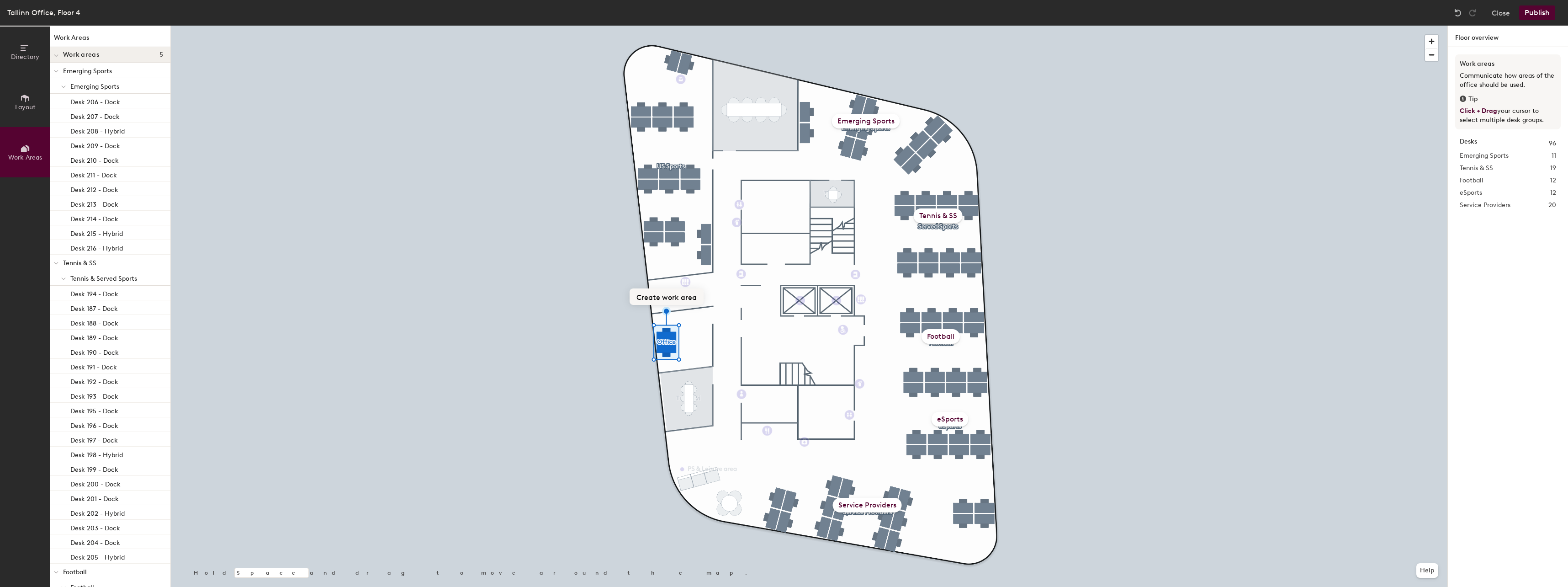
click at [675, 301] on button "Create work area" at bounding box center [666, 296] width 74 height 16
type input "O"
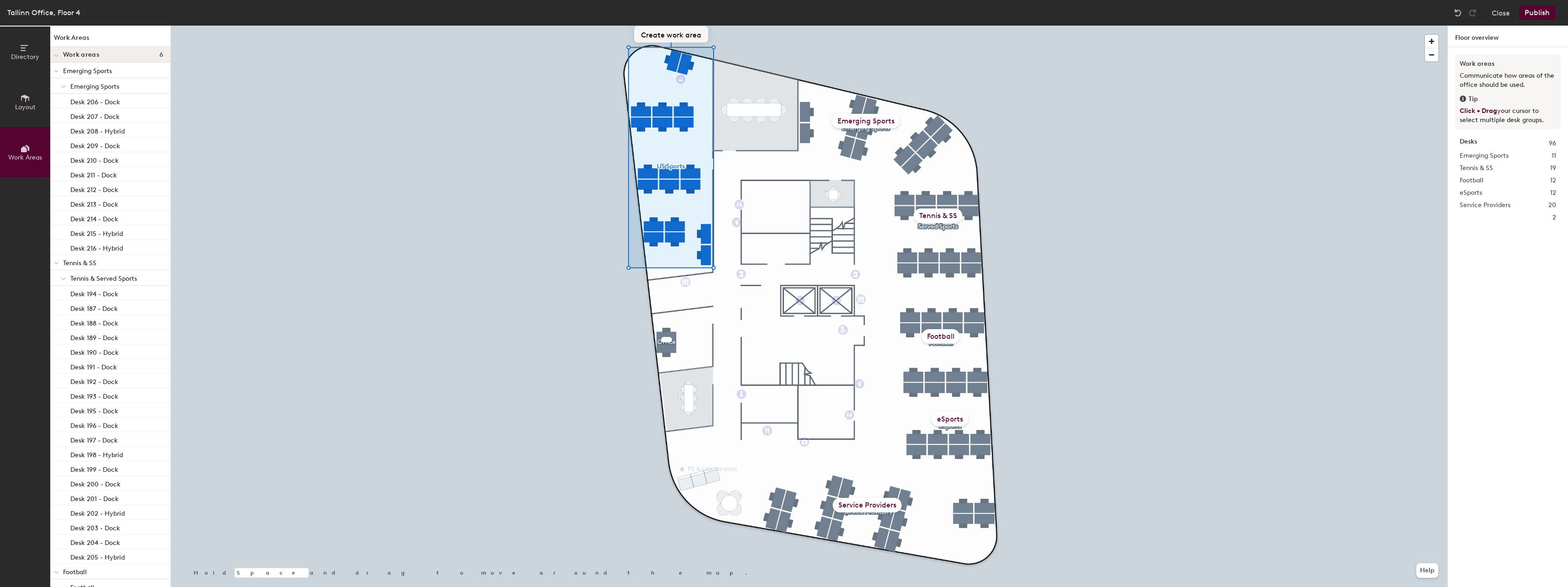
click at [674, 34] on button "Create work area" at bounding box center [671, 34] width 74 height 16
type input "US Sports"
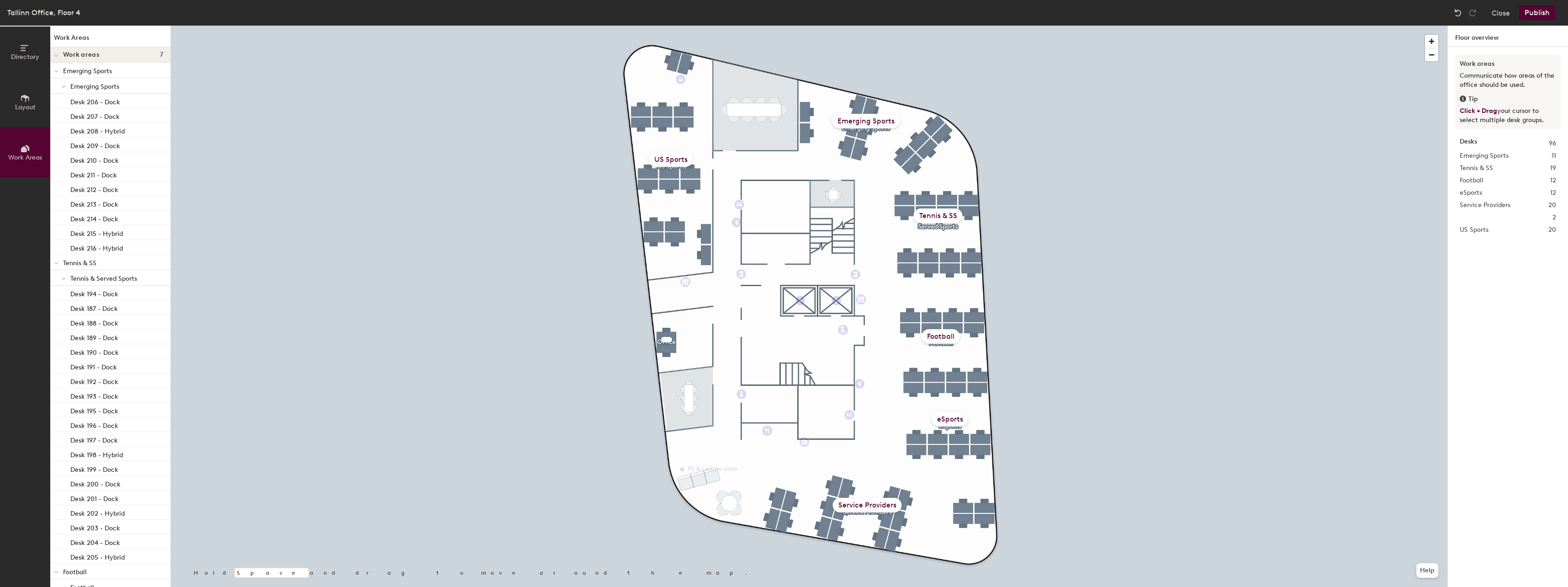
click at [668, 339] on div at bounding box center [666, 340] width 11 height 5
click at [682, 297] on button "Edit" at bounding box center [688, 296] width 28 height 16
type input "Office"
click at [668, 336] on div "Office" at bounding box center [666, 335] width 33 height 14
click at [687, 293] on button "Edit" at bounding box center [688, 296] width 28 height 16
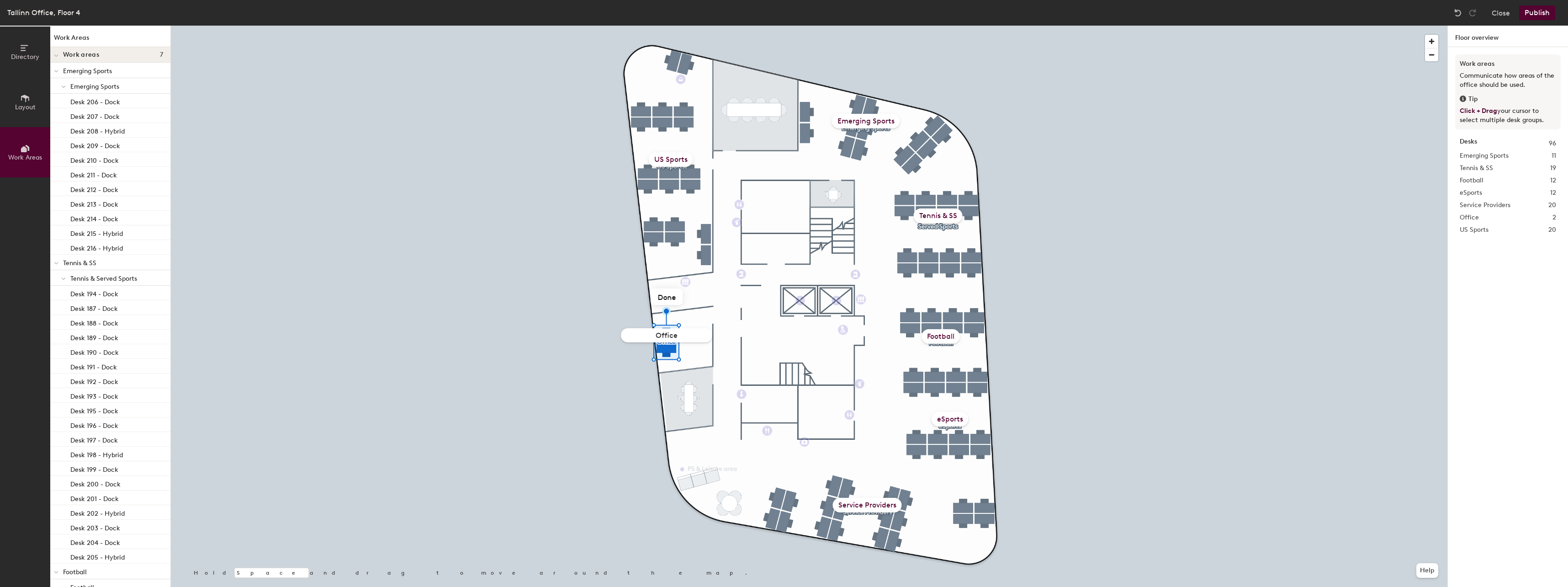
click at [657, 337] on input "Office" at bounding box center [666, 336] width 91 height 14
type input "Ops Office"
click at [657, 332] on div "Ops Office" at bounding box center [666, 335] width 48 height 14
click at [691, 295] on button "Edit" at bounding box center [688, 296] width 28 height 16
click at [665, 335] on input "Ops Office" at bounding box center [666, 336] width 91 height 14
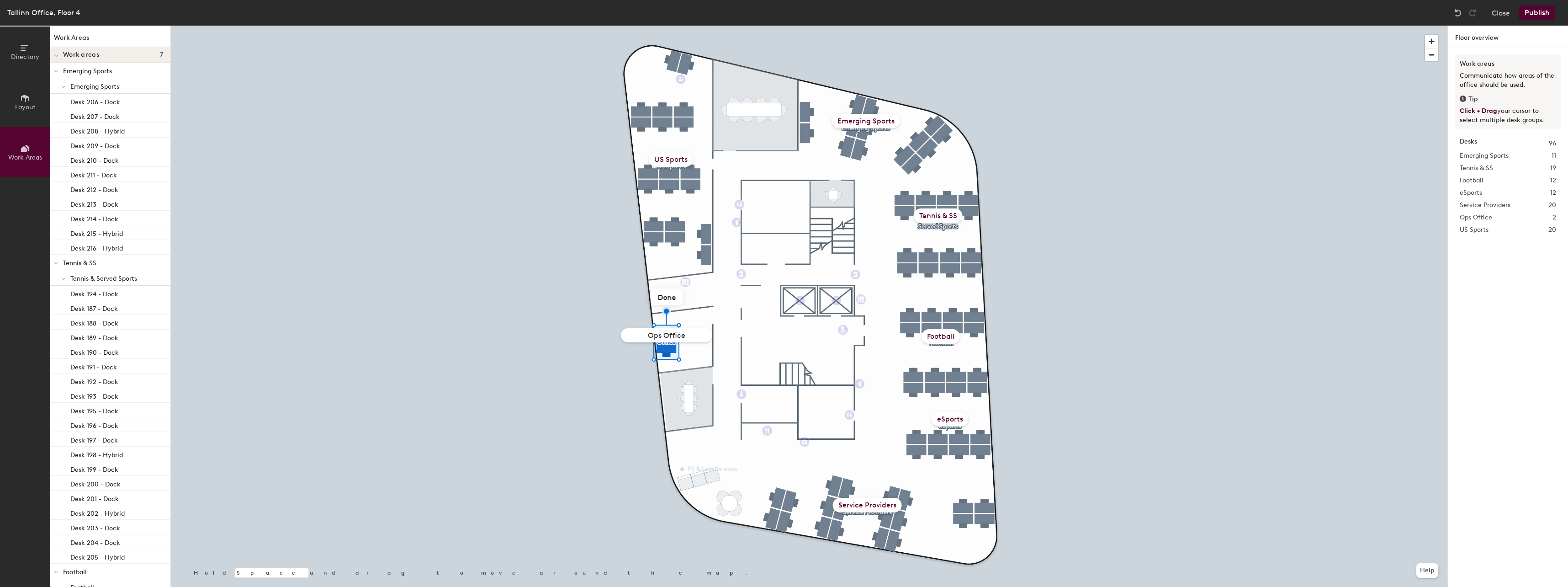
click at [674, 334] on input "Ops Office" at bounding box center [666, 336] width 91 height 14
type input "Office"
click at [1541, 14] on button "Publish" at bounding box center [1538, 13] width 36 height 14
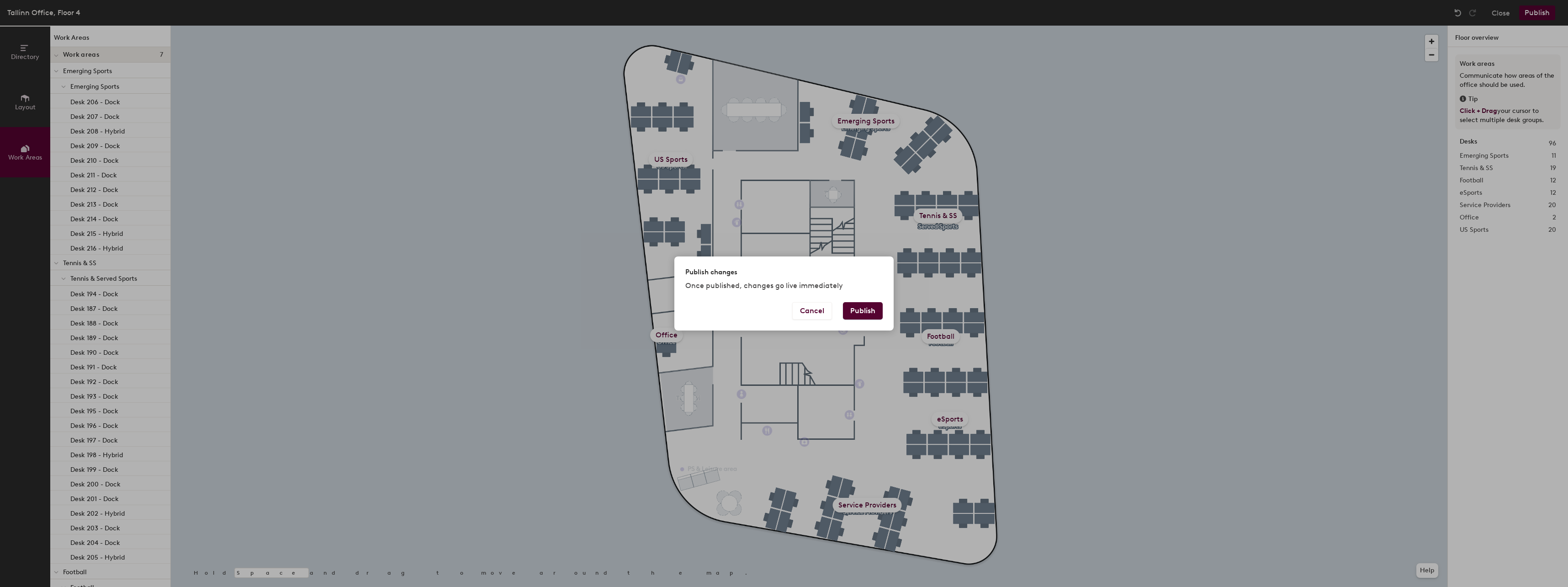
click at [865, 308] on button "Publish" at bounding box center [863, 311] width 39 height 17
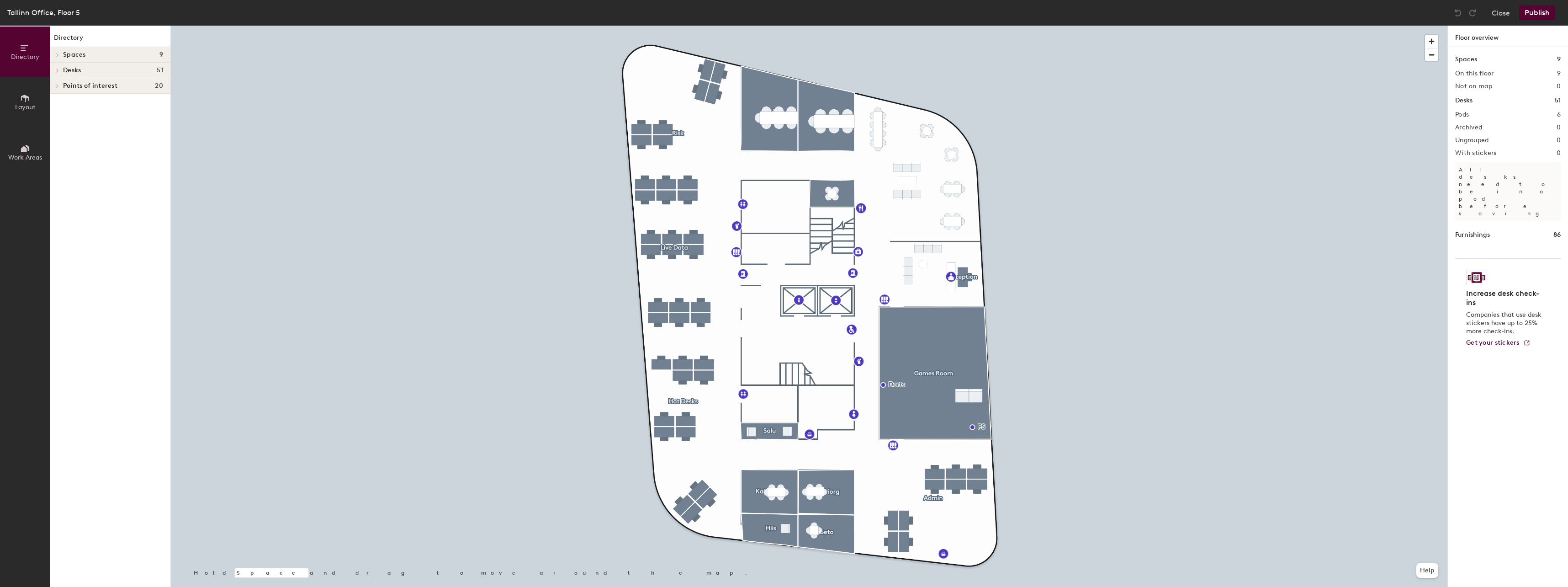
click at [21, 103] on icon at bounding box center [24, 98] width 10 height 10
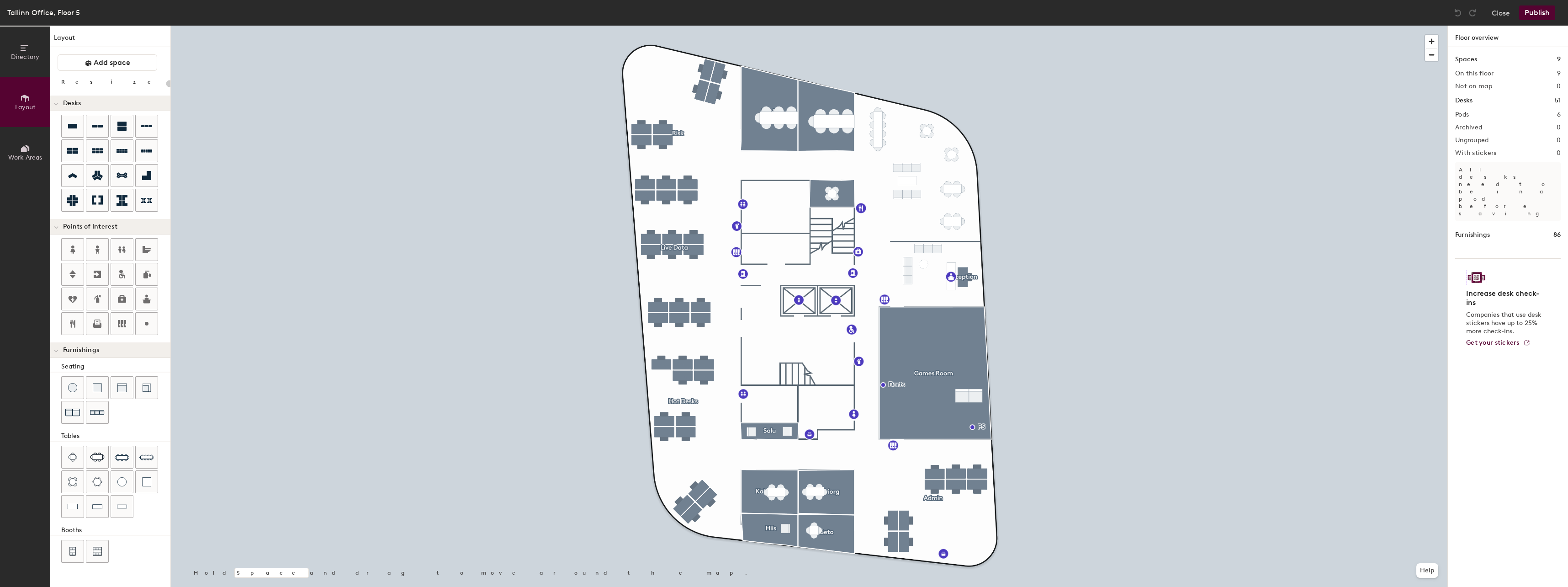
type input "20"
click at [24, 143] on icon at bounding box center [24, 148] width 10 height 10
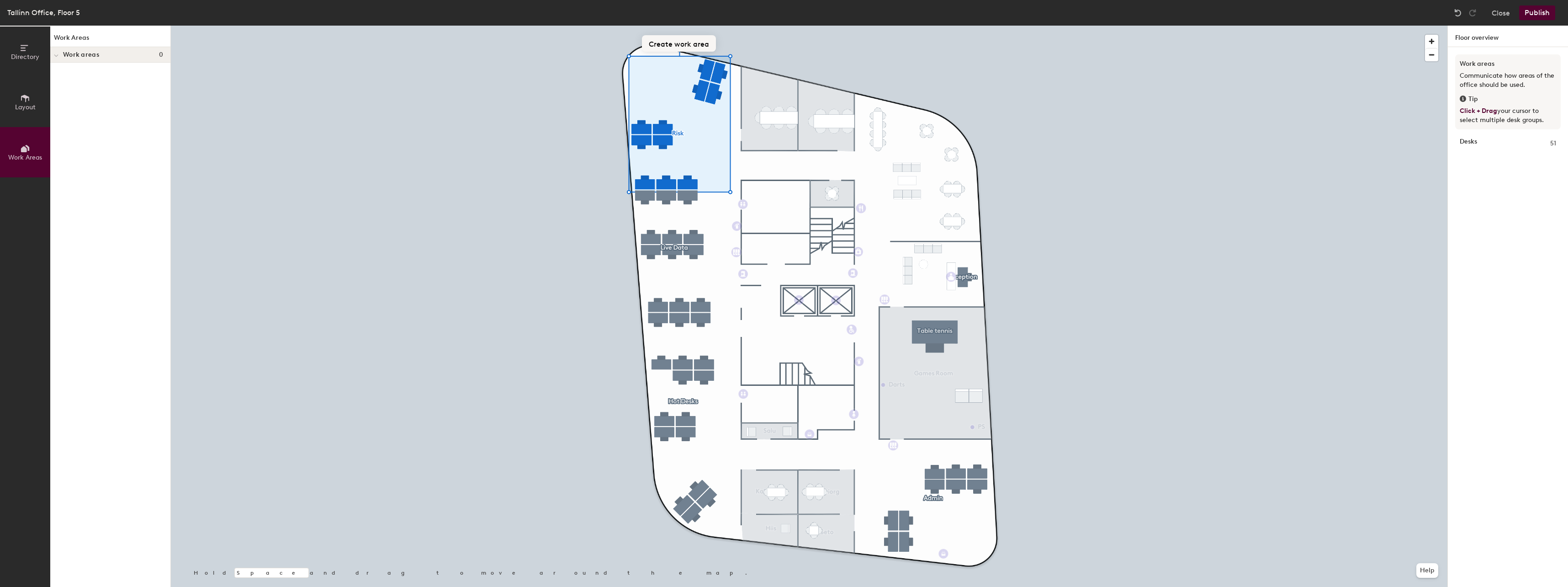
click at [678, 42] on button "Create work area" at bounding box center [679, 43] width 74 height 16
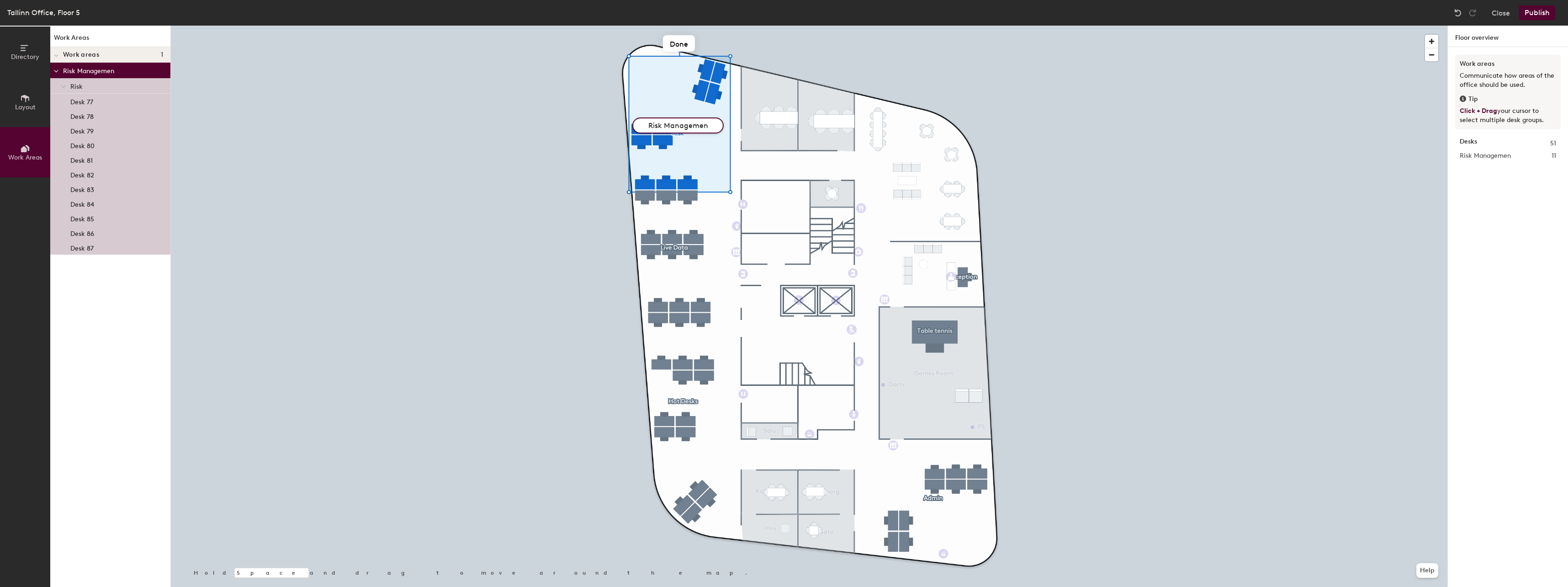
type input "Risk Management"
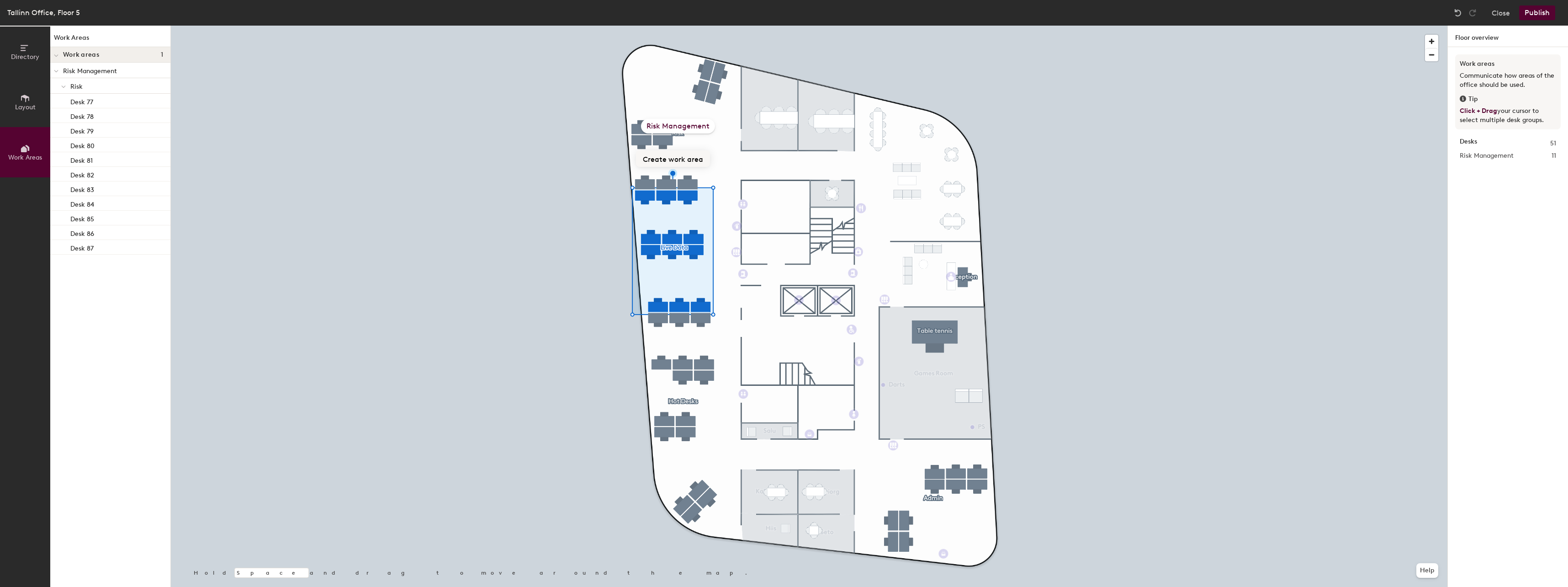
click at [684, 156] on button "Create work area" at bounding box center [673, 158] width 74 height 16
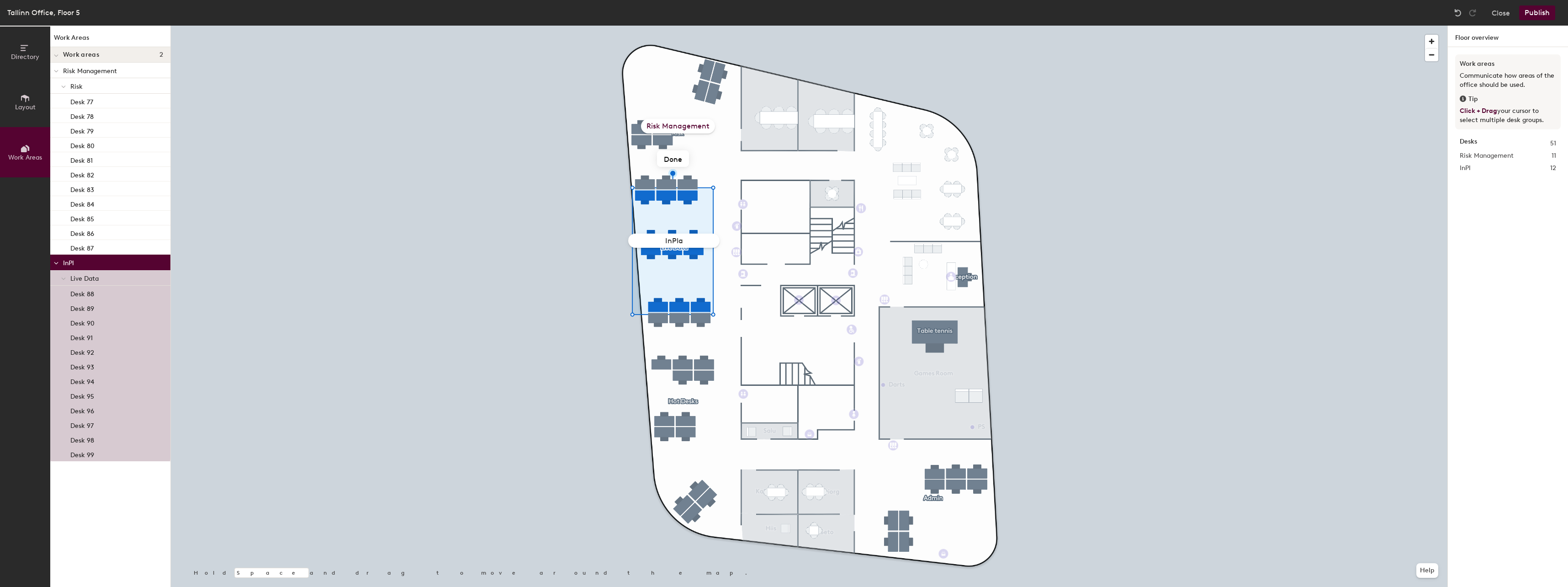
type input "InPlay"
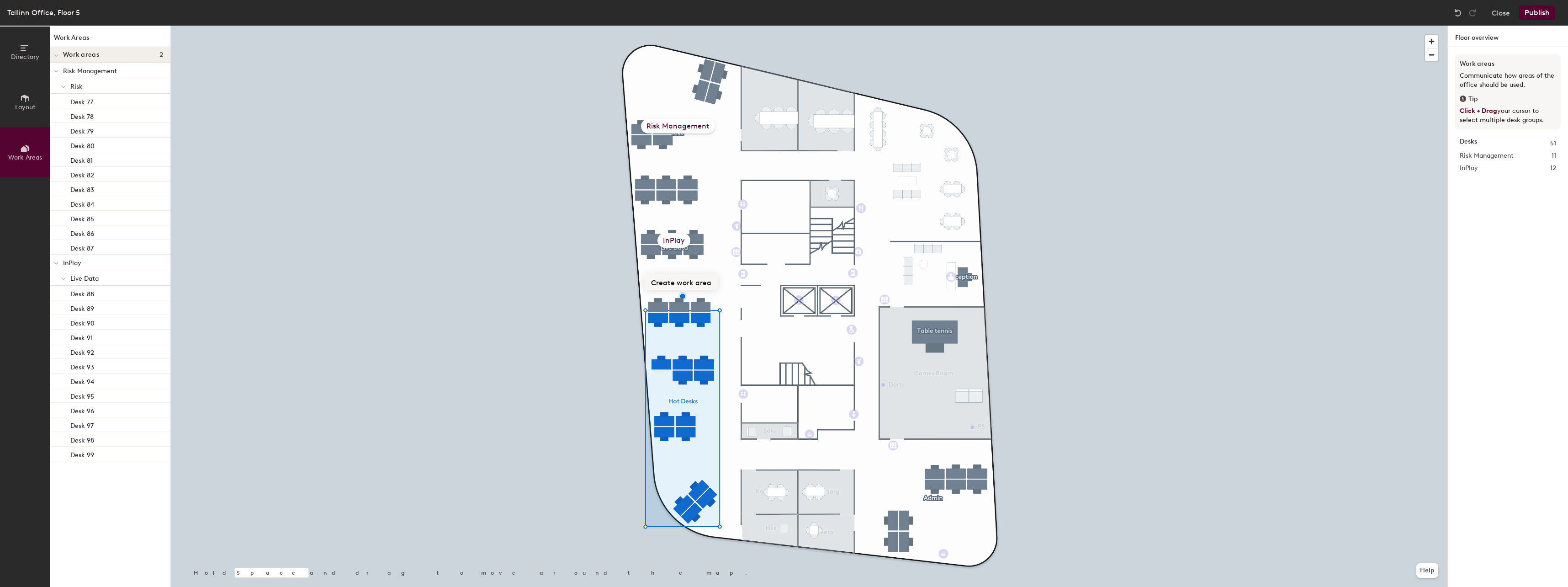
click at [686, 282] on button "Create work area" at bounding box center [681, 282] width 74 height 16
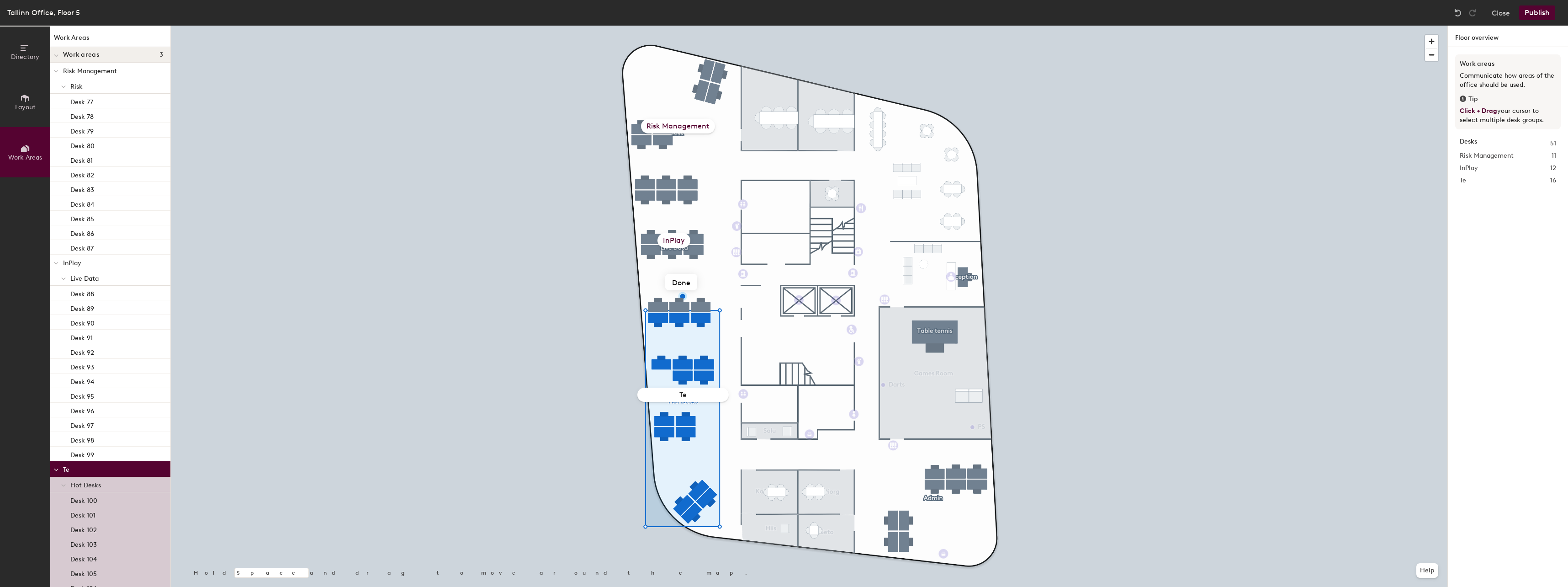
type input "T"
click at [1043, 26] on div at bounding box center [809, 26] width 1276 height 0
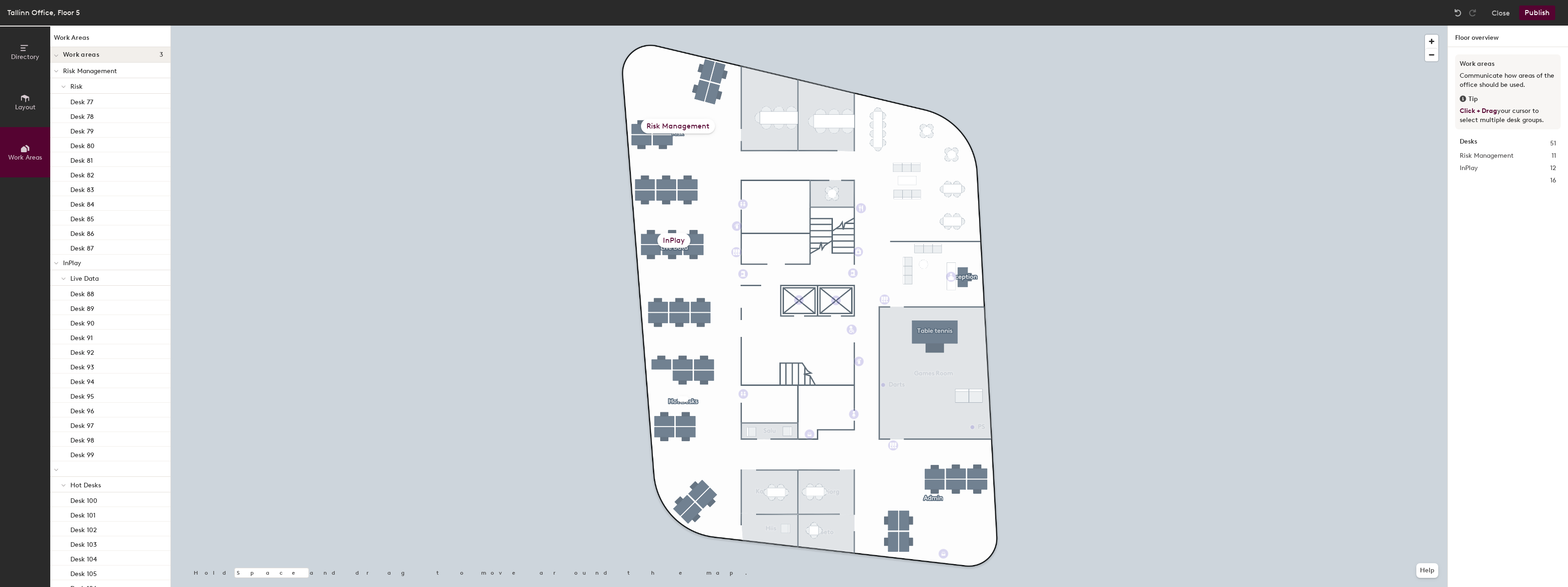
click at [683, 397] on div at bounding box center [683, 399] width 11 height 5
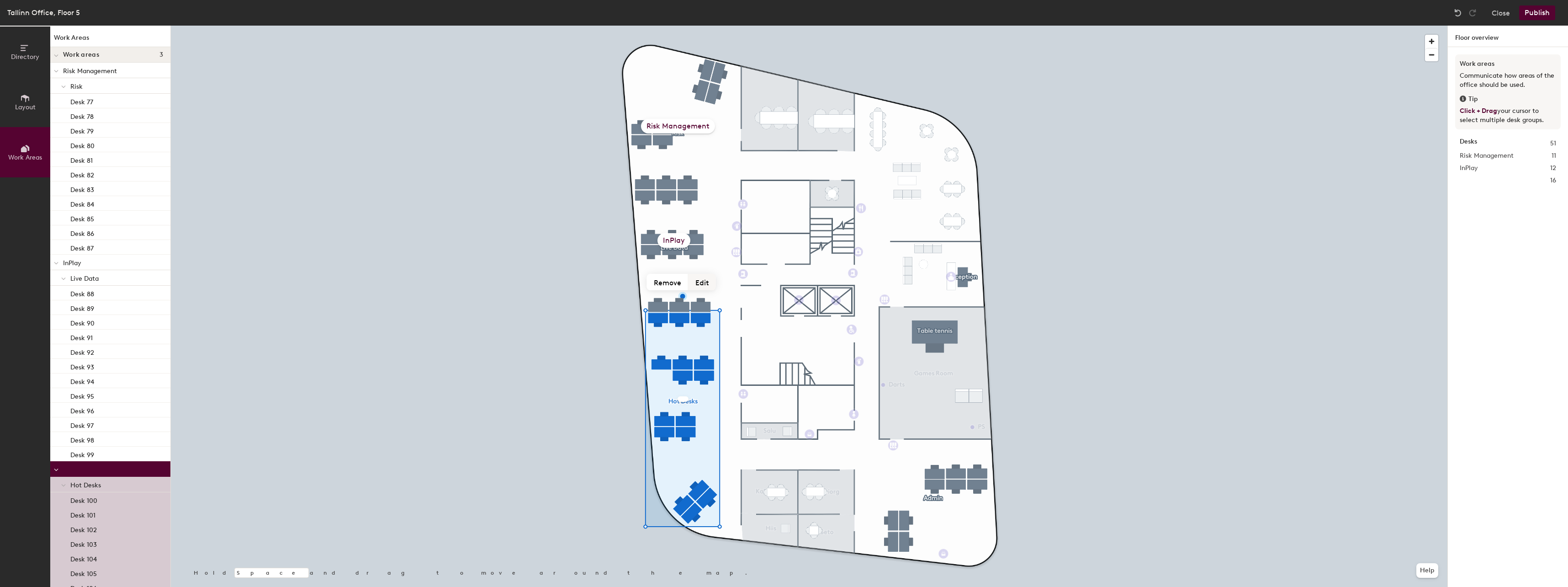
click at [695, 281] on button "Edit" at bounding box center [702, 282] width 28 height 16
type input "Hot Desks"
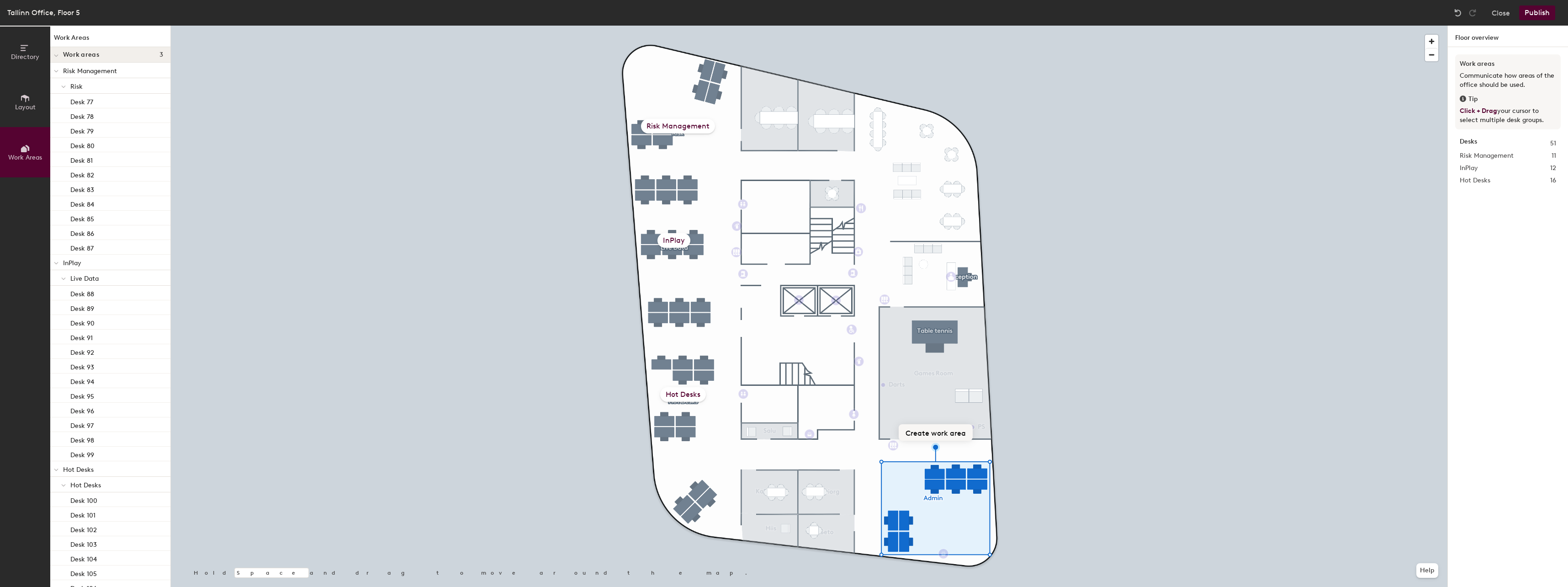
click at [936, 438] on button "Create work area" at bounding box center [936, 432] width 74 height 16
type input "Admin"
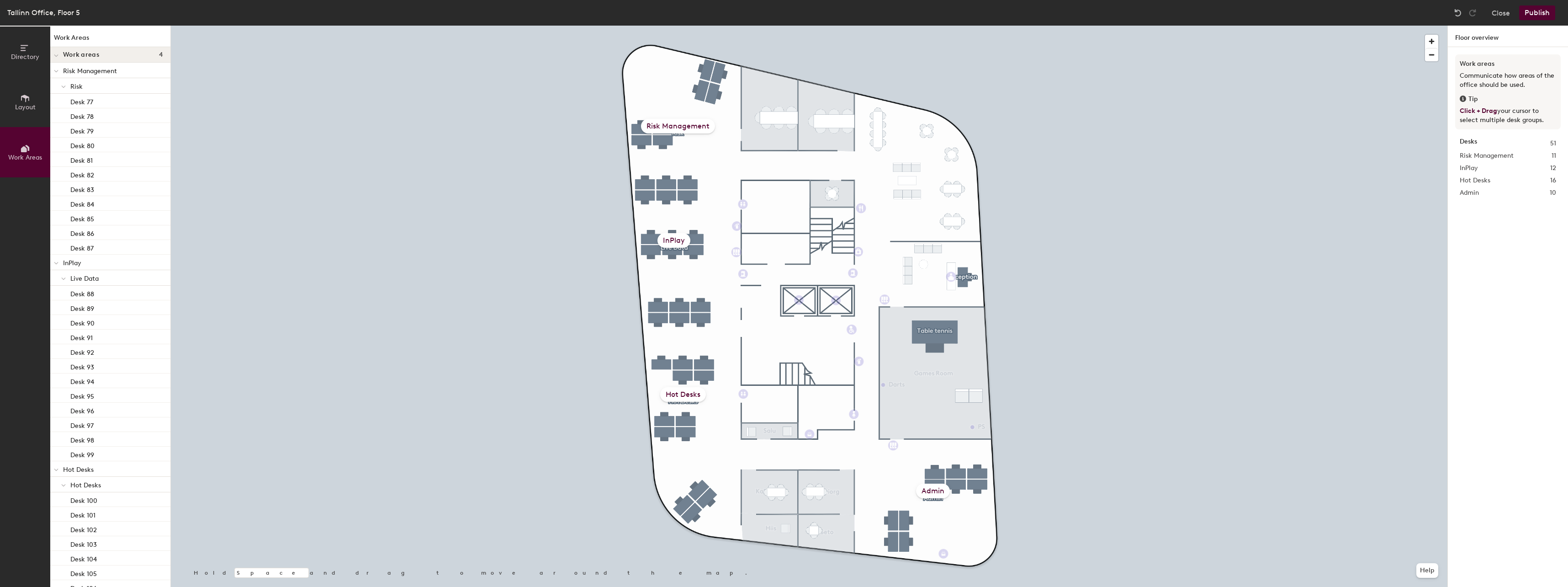
click at [1538, 13] on button "Publish" at bounding box center [1538, 13] width 36 height 14
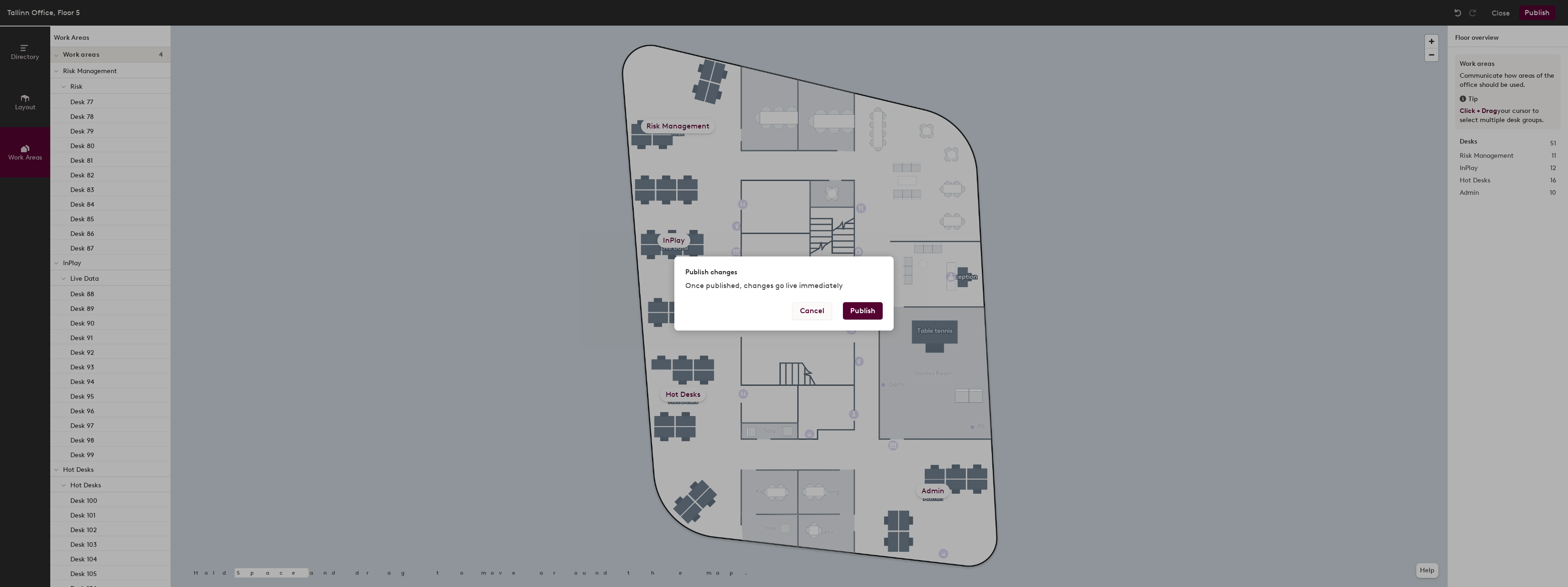
click at [819, 316] on button "Cancel" at bounding box center [812, 311] width 39 height 17
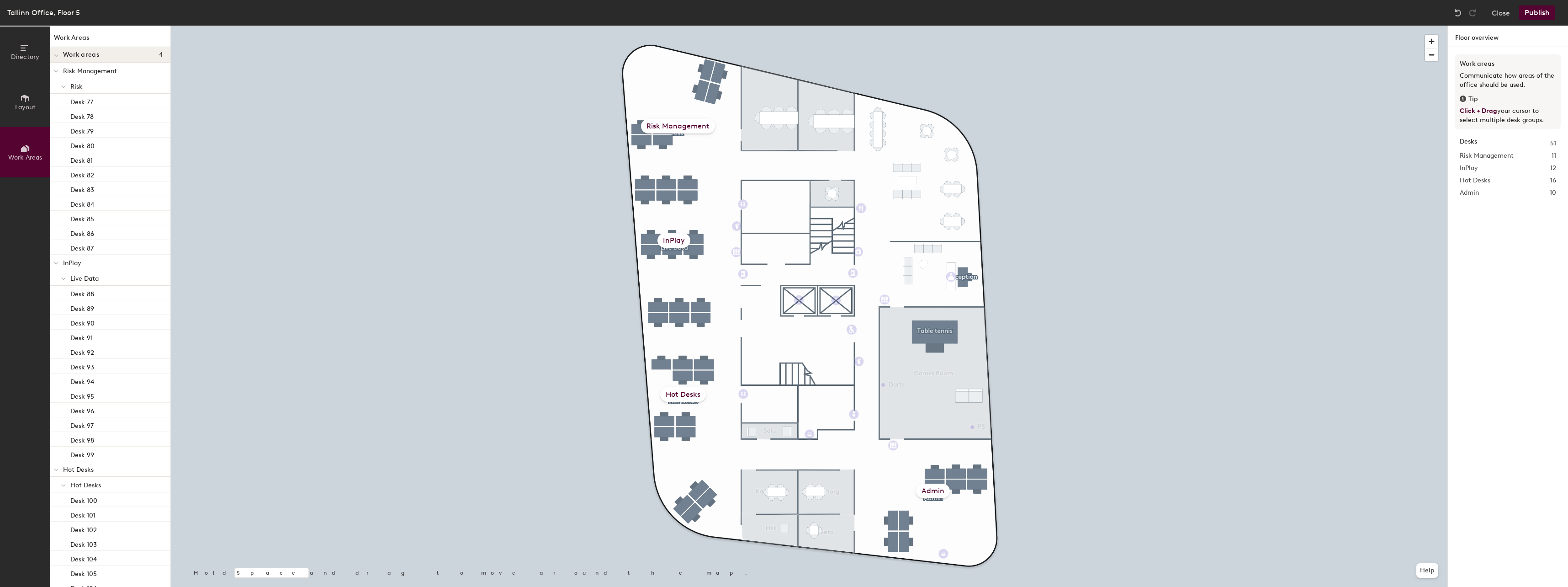
click at [25, 61] on button "Directory" at bounding box center [25, 52] width 50 height 50
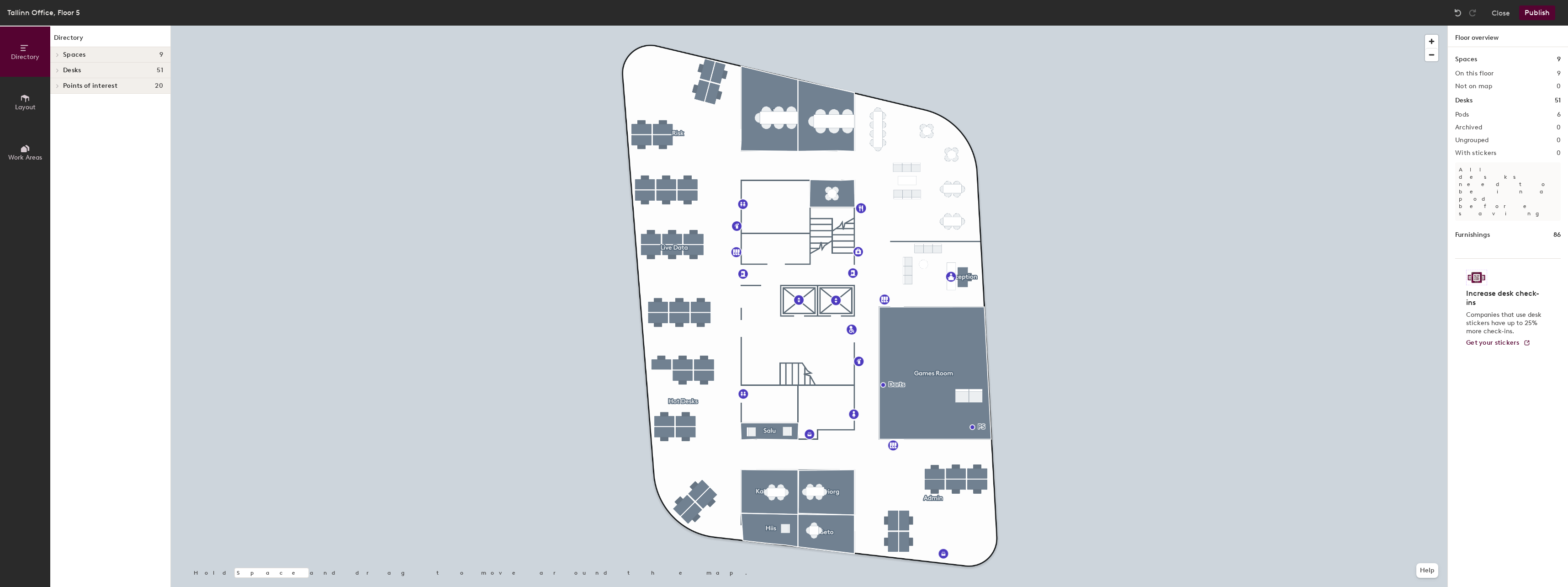
click at [64, 70] on span "Desks" at bounding box center [72, 71] width 18 height 7
click at [69, 161] on span "Live Data" at bounding box center [78, 164] width 29 height 8
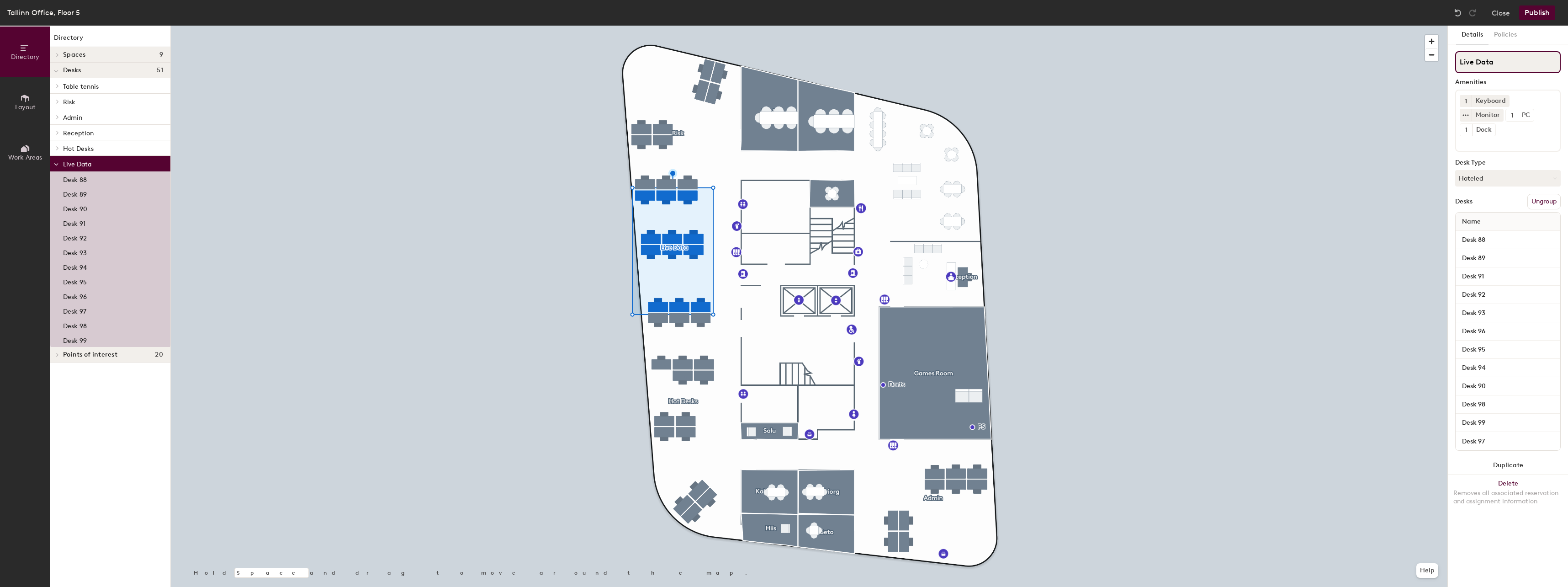
drag, startPoint x: 1495, startPoint y: 58, endPoint x: 1452, endPoint y: 57, distance: 43.0
click at [1452, 57] on div "Details Policies Live Data Amenities 1 Keyboard Monitor 1 PC 1 Dock Desk Type H…" at bounding box center [1508, 306] width 120 height 561
type input "InPlay"
click at [1538, 15] on button "Publish" at bounding box center [1538, 13] width 36 height 14
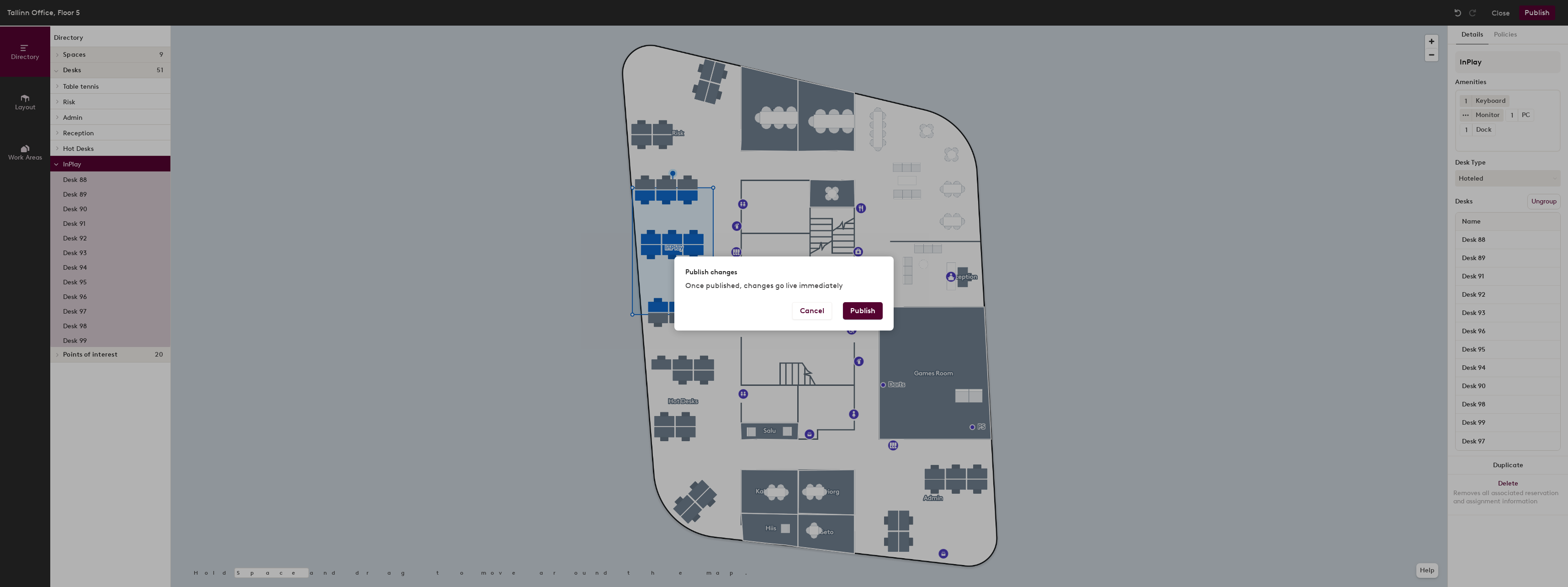
click at [868, 303] on button "Publish" at bounding box center [863, 311] width 39 height 17
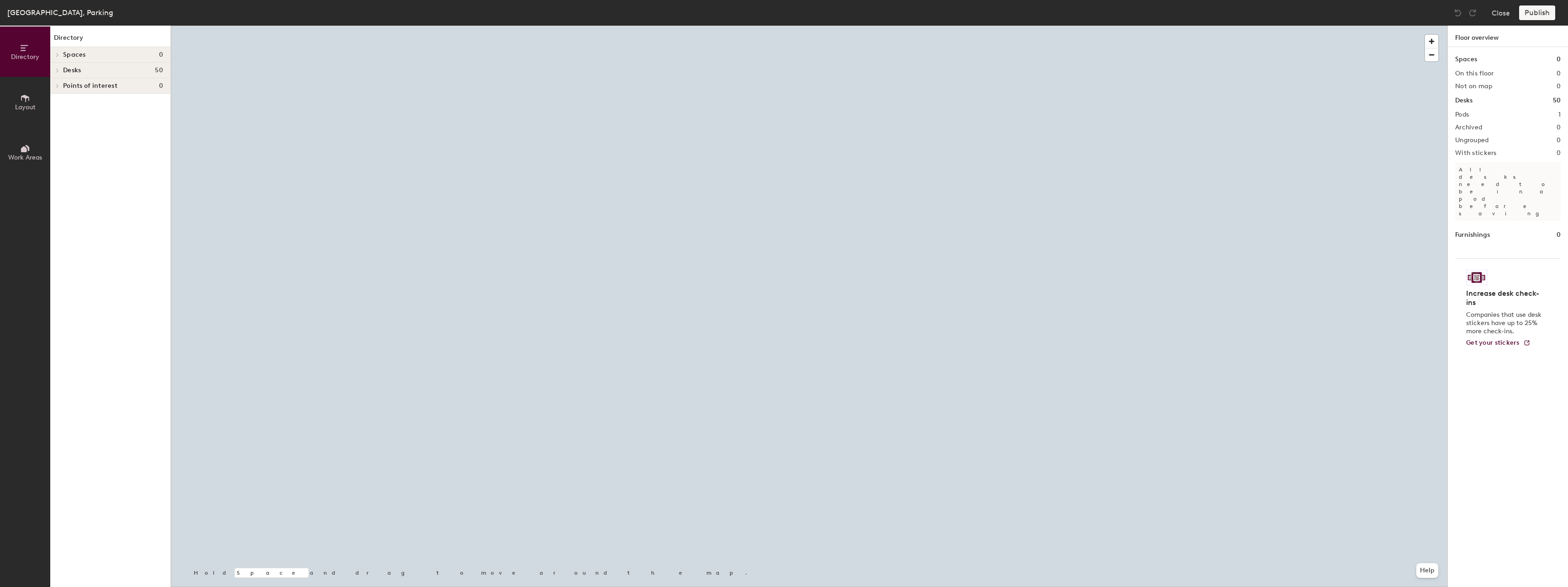
click at [23, 151] on icon at bounding box center [24, 149] width 6 height 6
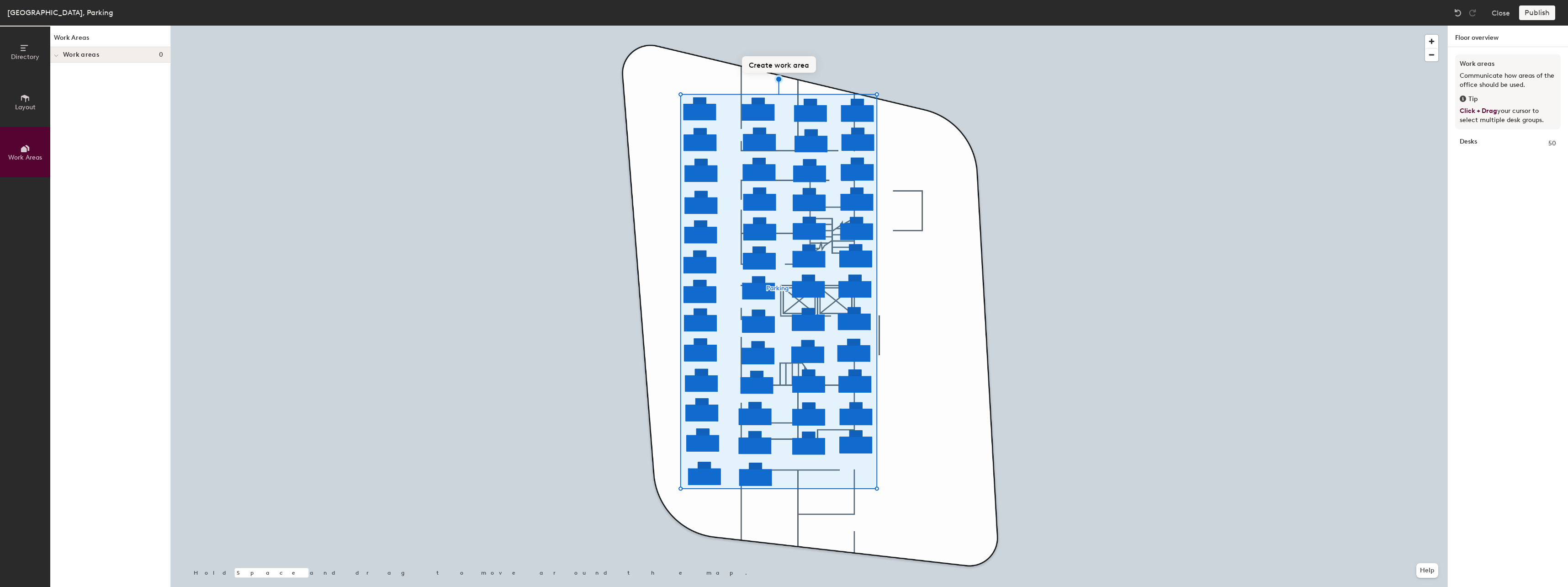
click at [767, 64] on button "Create work area" at bounding box center [779, 64] width 74 height 16
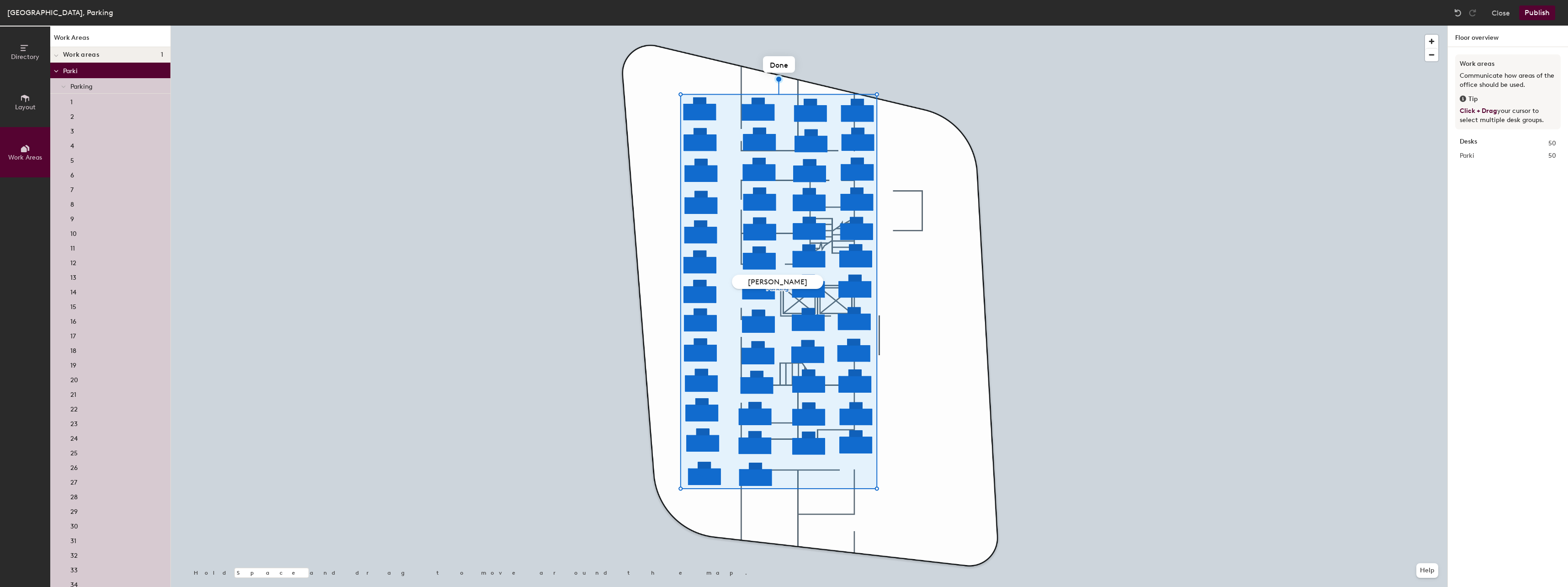
type input "Parking"
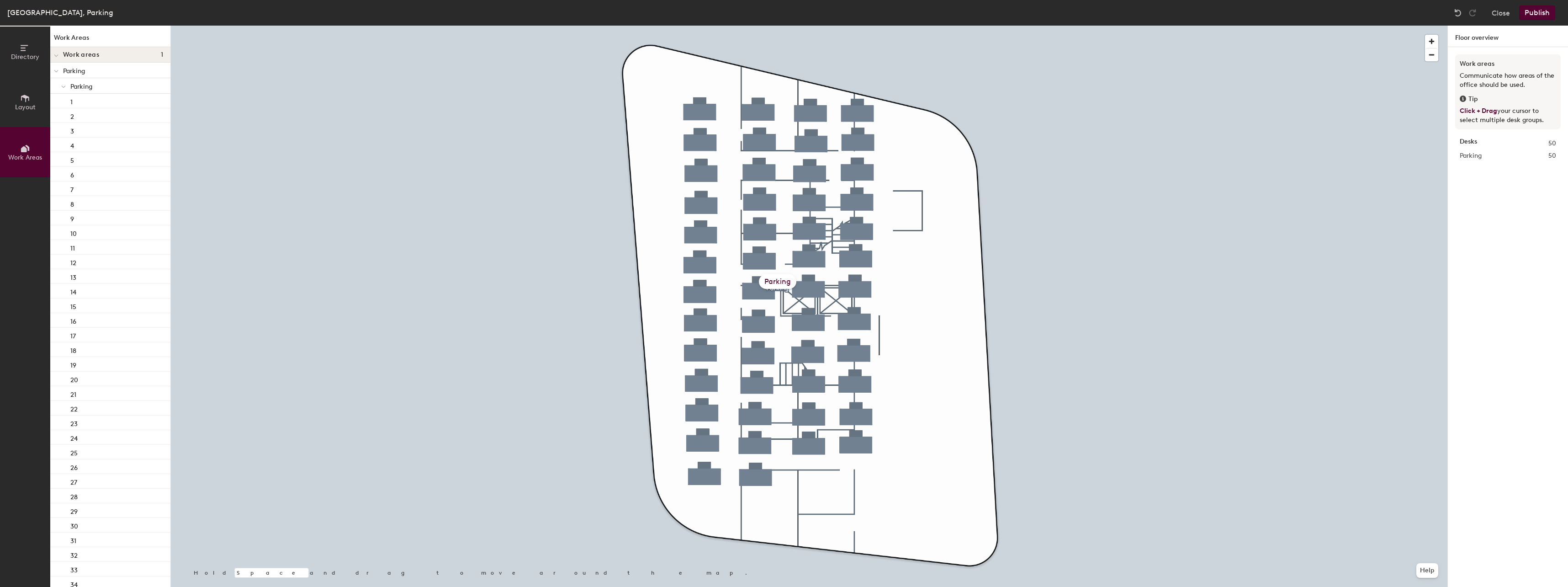
click at [1545, 13] on button "Publish" at bounding box center [1538, 13] width 36 height 14
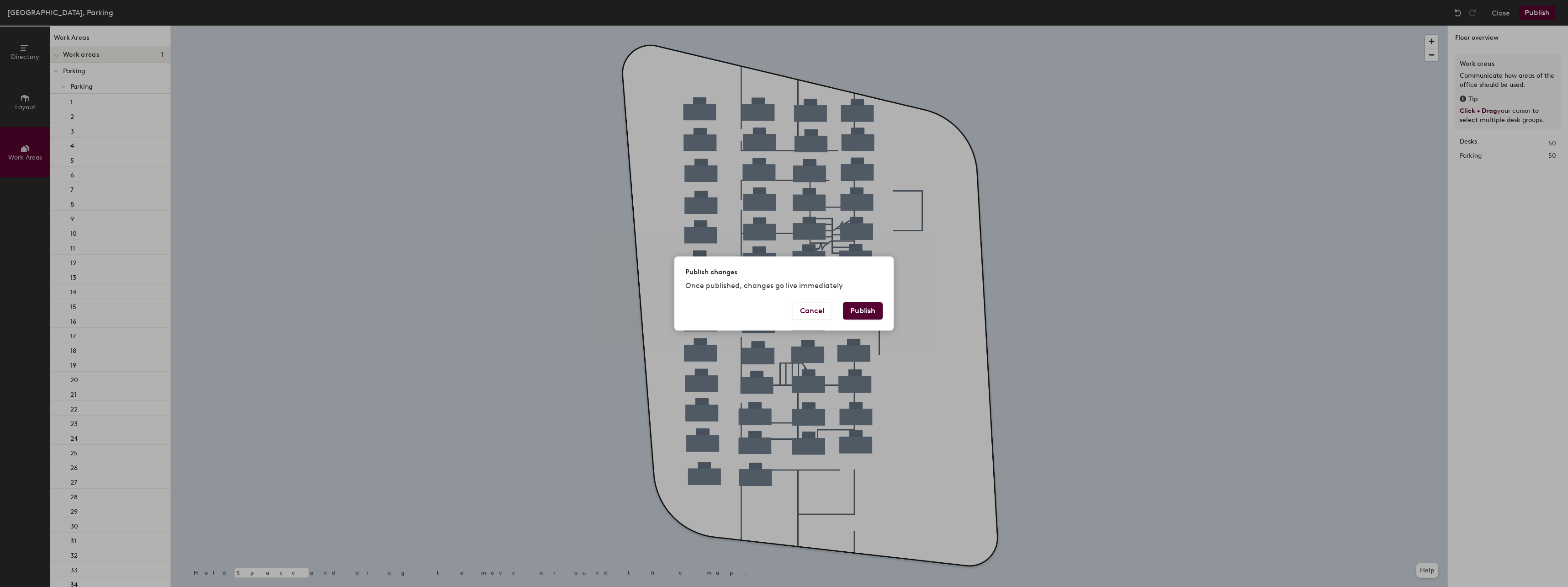
click at [876, 313] on button "Publish" at bounding box center [863, 311] width 39 height 17
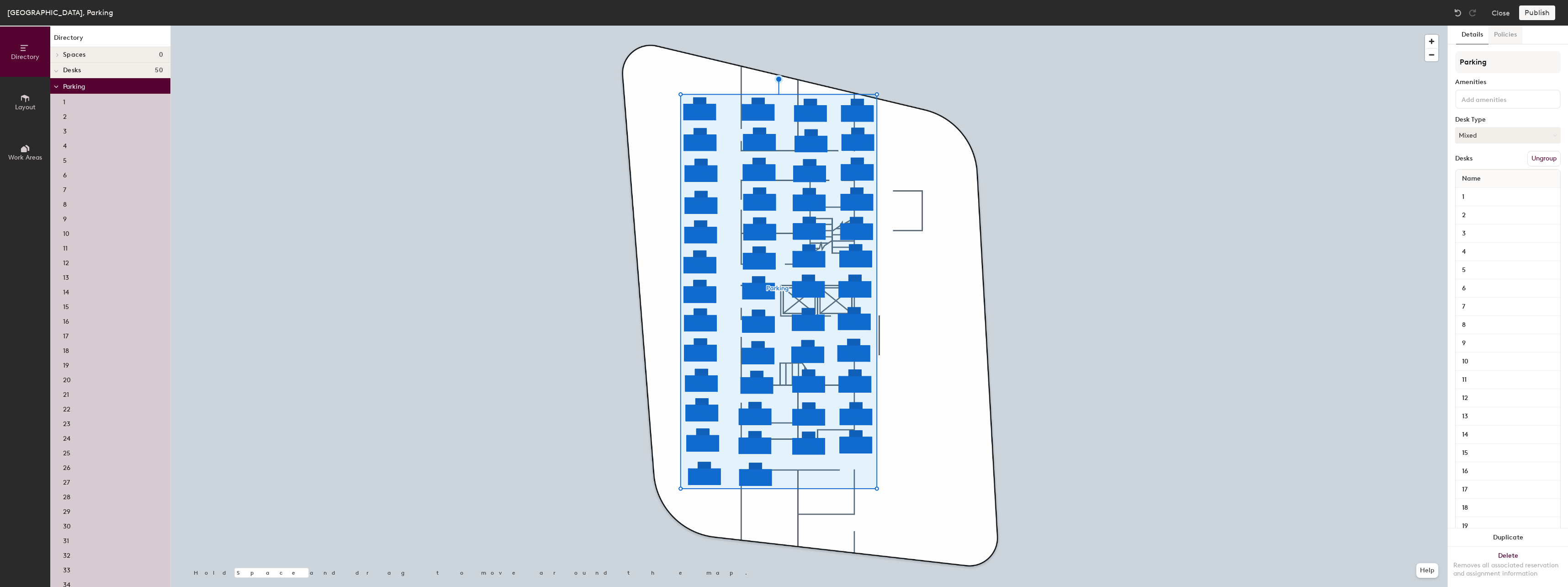
click at [1503, 30] on button "Policies" at bounding box center [1505, 35] width 34 height 19
click at [1478, 32] on button "Details" at bounding box center [1472, 35] width 32 height 19
click at [1496, 11] on button "Close" at bounding box center [1501, 13] width 18 height 14
